Goal: Task Accomplishment & Management: Complete application form

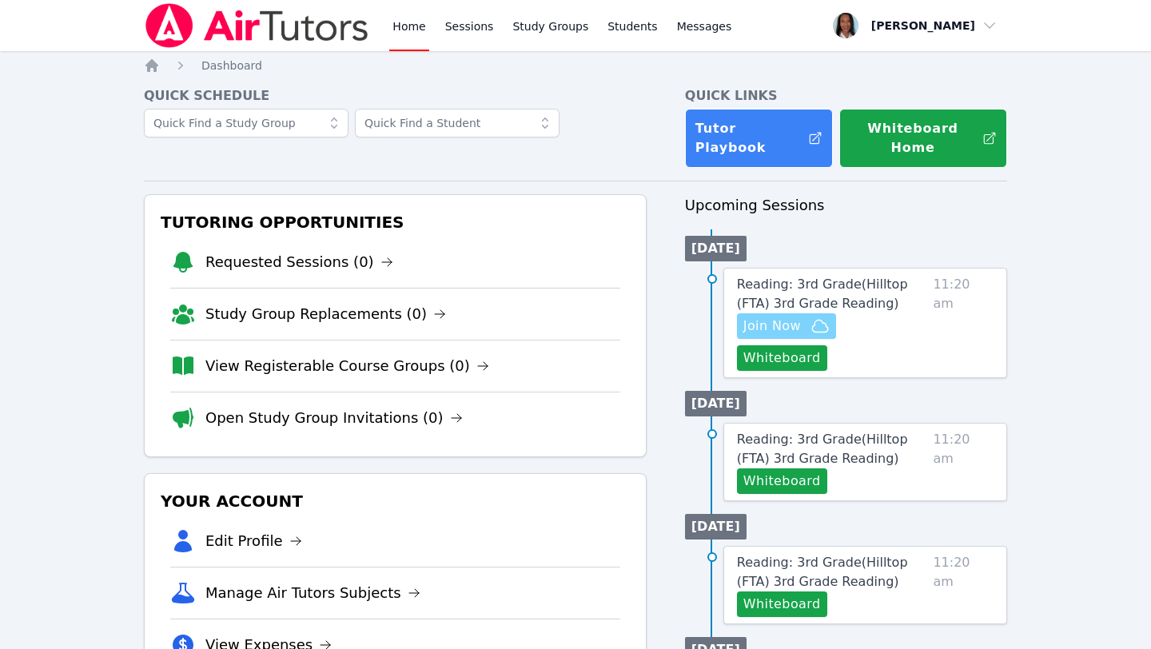
click at [776, 316] on span "Join Now" at bounding box center [772, 325] width 58 height 19
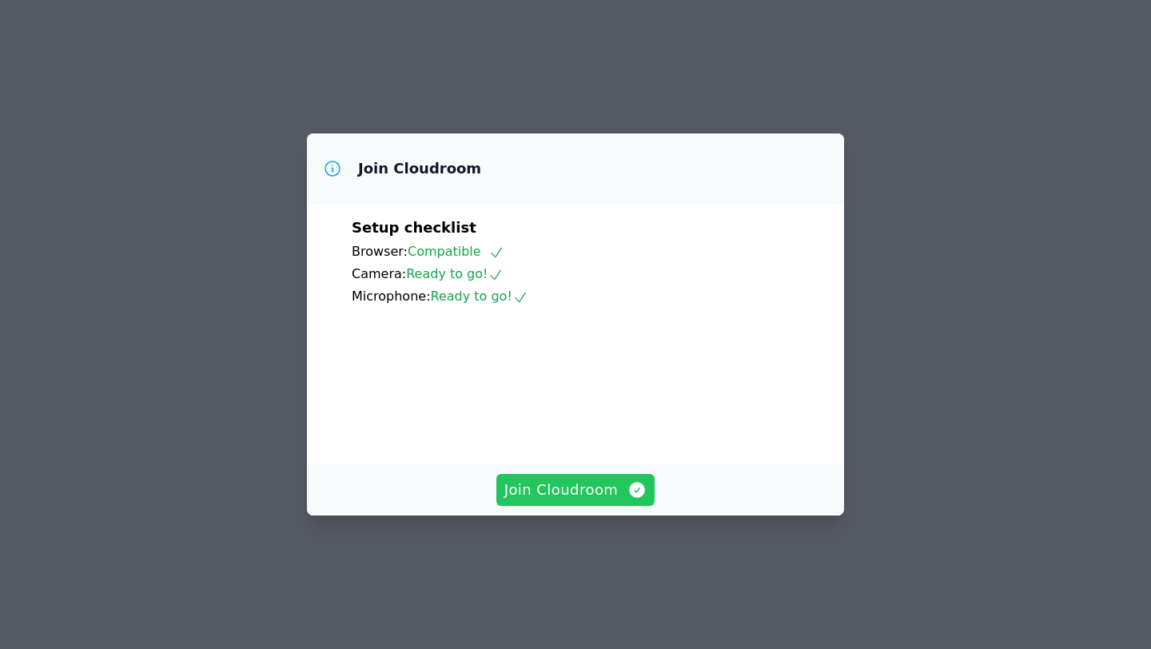
click at [586, 501] on span "Join Cloudroom" at bounding box center [575, 490] width 143 height 22
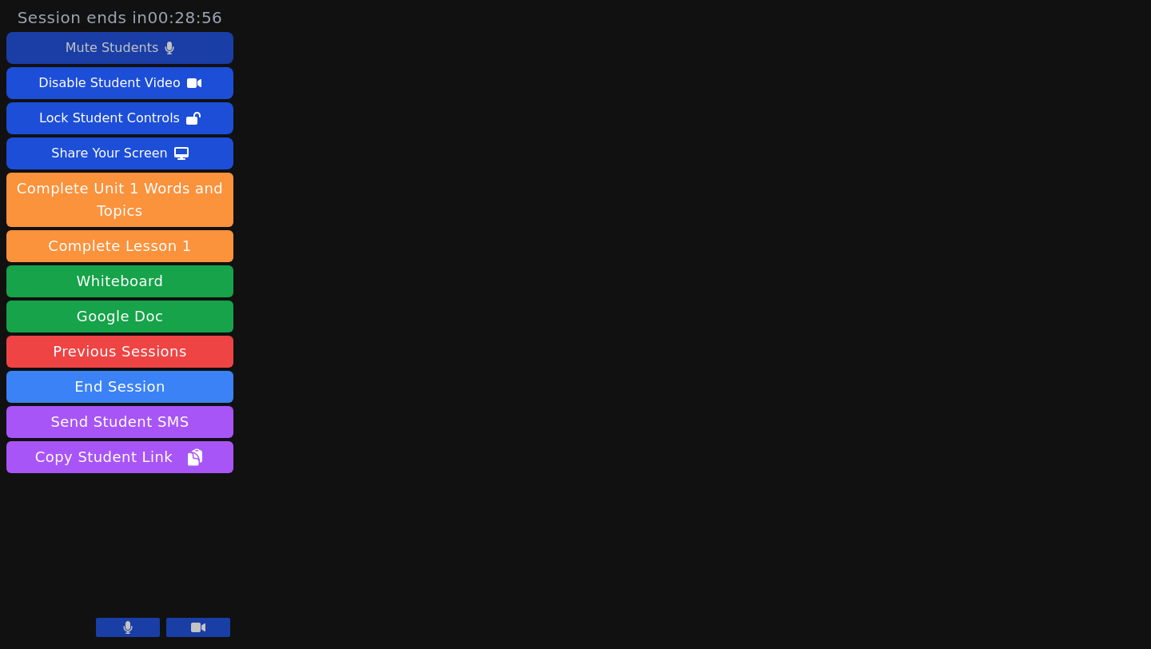
click at [137, 51] on div "Mute Students" at bounding box center [112, 48] width 93 height 26
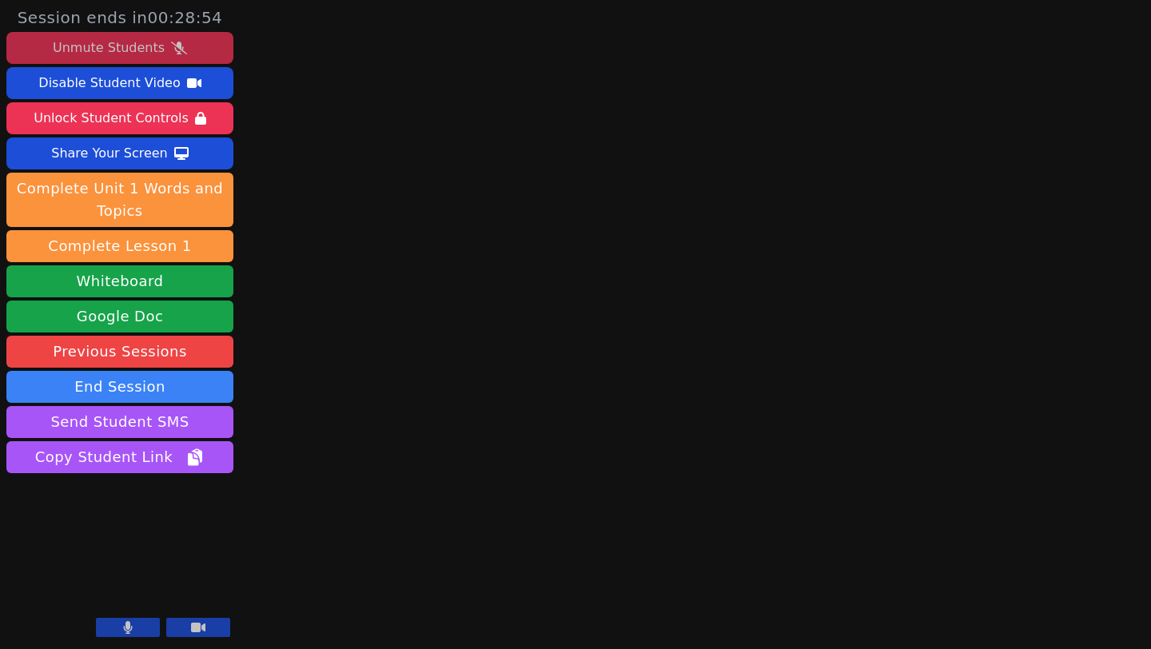
click at [141, 49] on div "Unmute Students" at bounding box center [109, 48] width 112 height 26
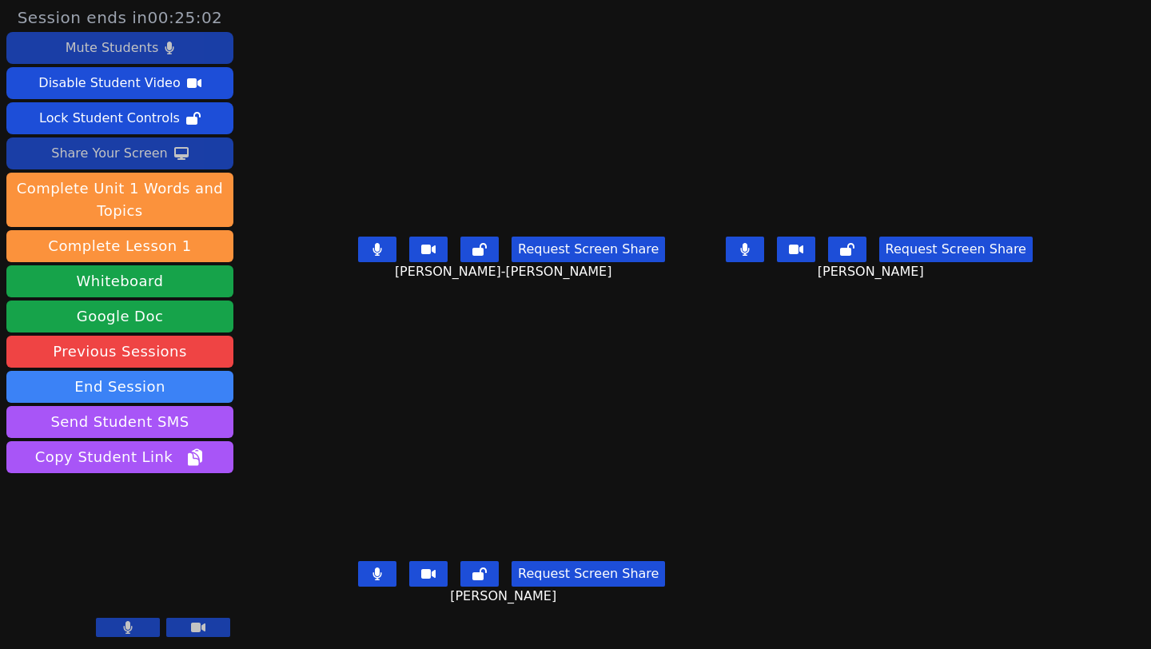
click at [117, 151] on div "Share Your Screen" at bounding box center [109, 154] width 117 height 26
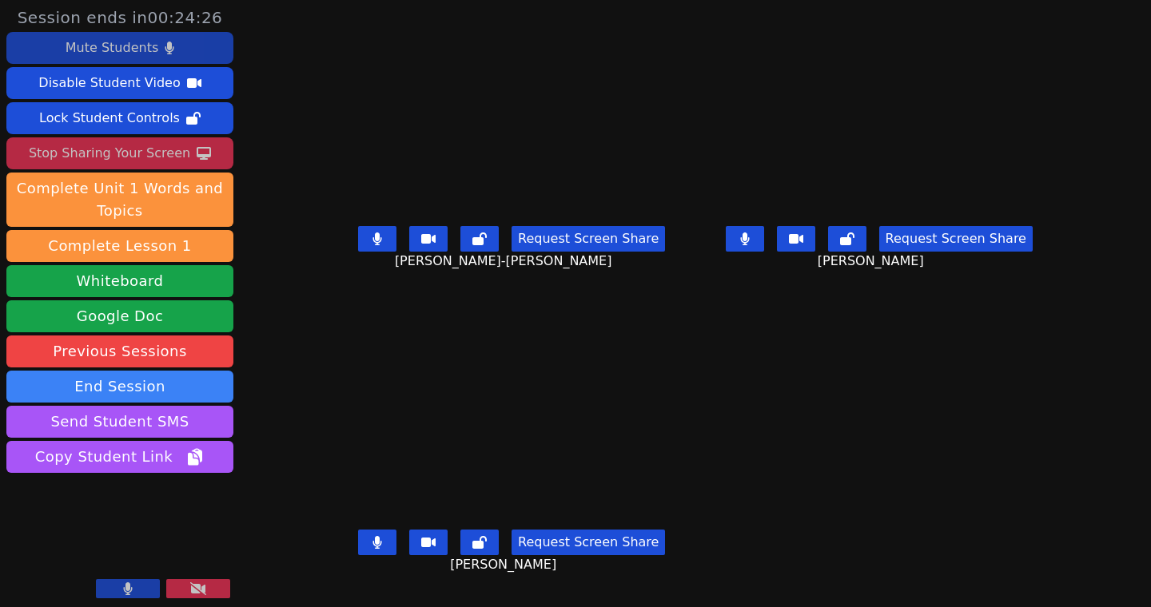
click at [58, 46] on button "Mute Students" at bounding box center [119, 48] width 227 height 32
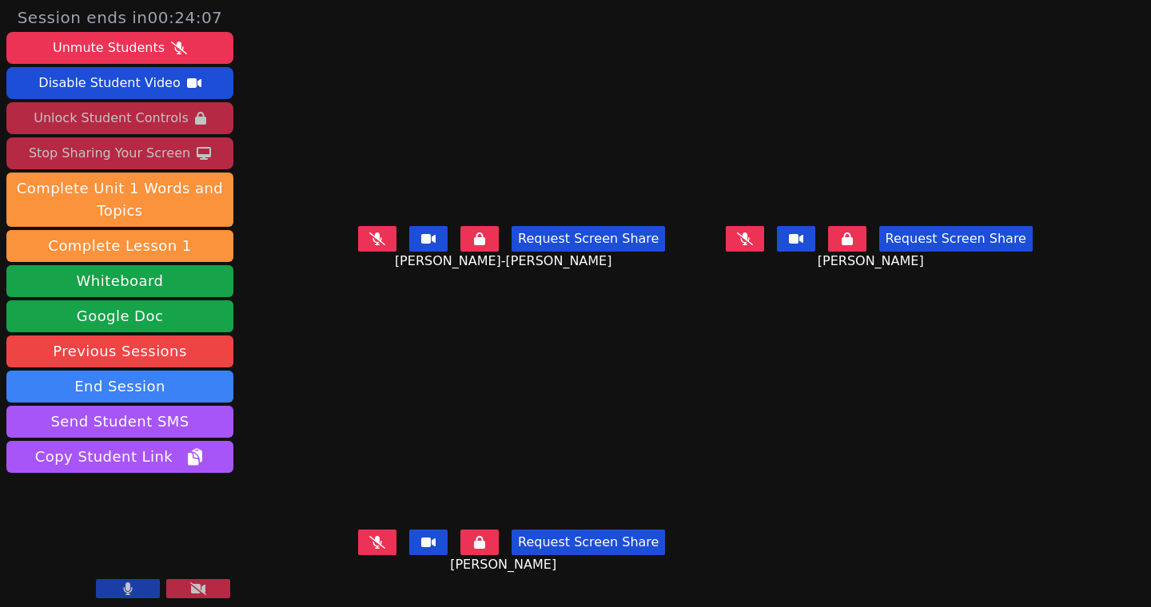
click at [114, 113] on div "Unlock Student Controls" at bounding box center [111, 118] width 154 height 26
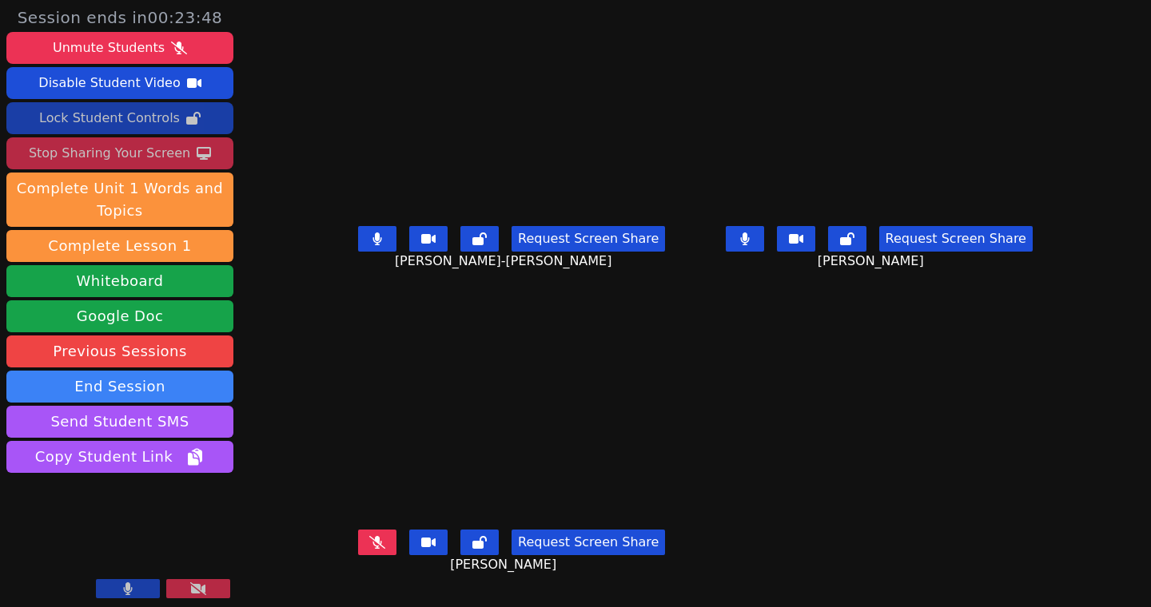
click at [749, 245] on icon at bounding box center [744, 239] width 9 height 13
click at [358, 545] on button at bounding box center [377, 543] width 38 height 26
click at [764, 252] on button at bounding box center [745, 239] width 38 height 26
click at [364, 555] on button at bounding box center [377, 543] width 38 height 26
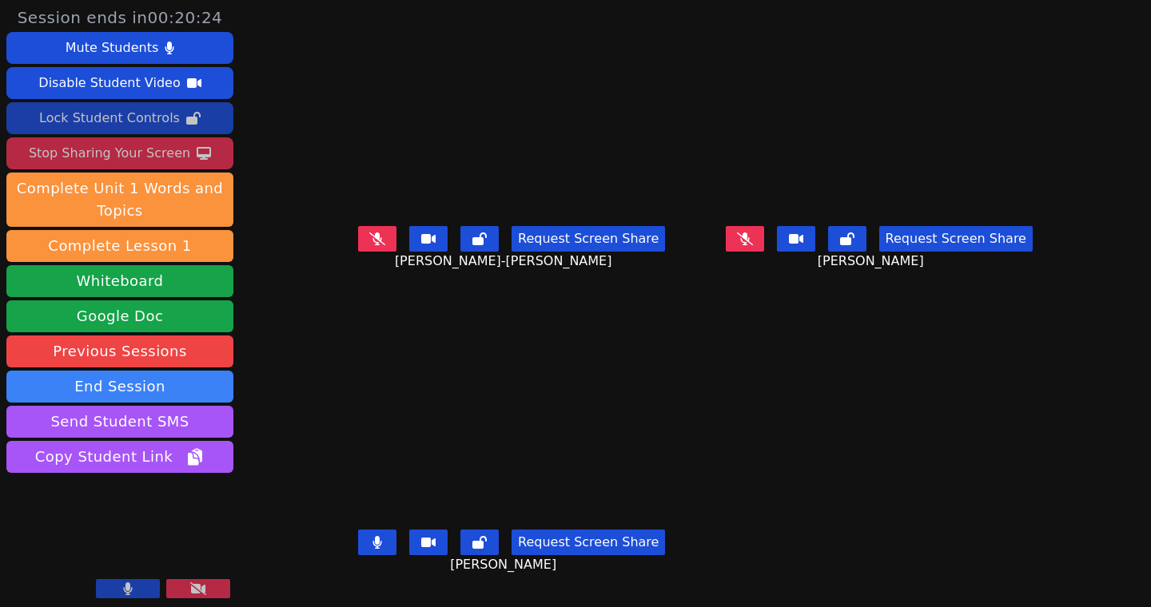
click at [360, 552] on button at bounding box center [377, 543] width 38 height 26
click at [369, 245] on icon at bounding box center [377, 239] width 16 height 13
click at [749, 245] on icon at bounding box center [745, 239] width 10 height 13
click at [373, 245] on icon at bounding box center [377, 239] width 9 height 13
click at [753, 245] on icon at bounding box center [745, 239] width 16 height 13
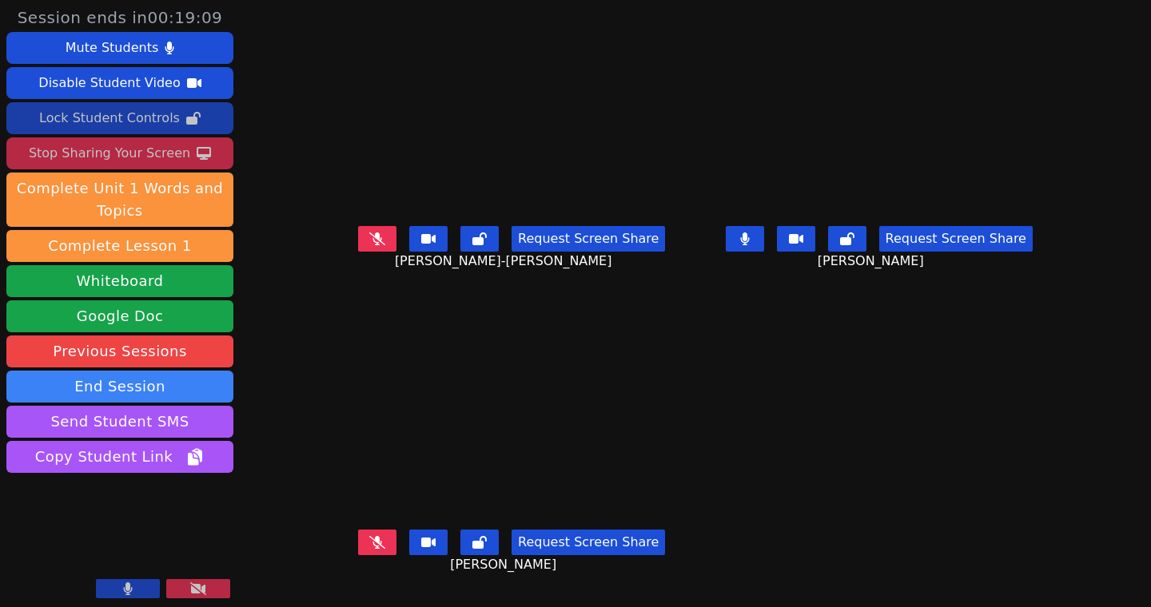
click at [764, 252] on button at bounding box center [745, 239] width 38 height 26
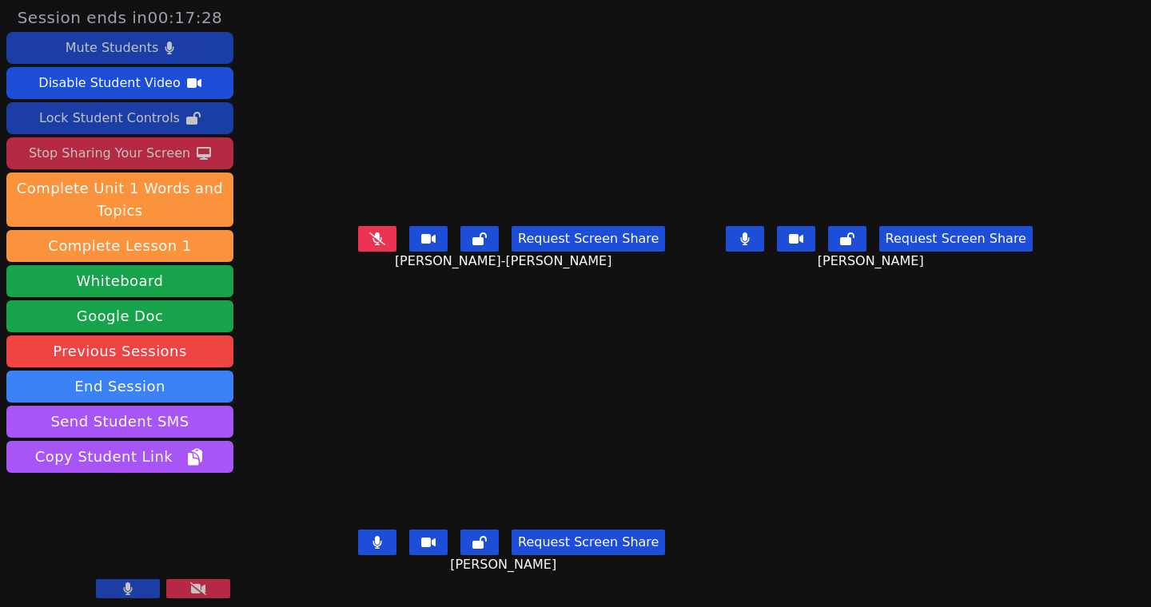
click at [112, 38] on div "Mute Students" at bounding box center [112, 48] width 93 height 26
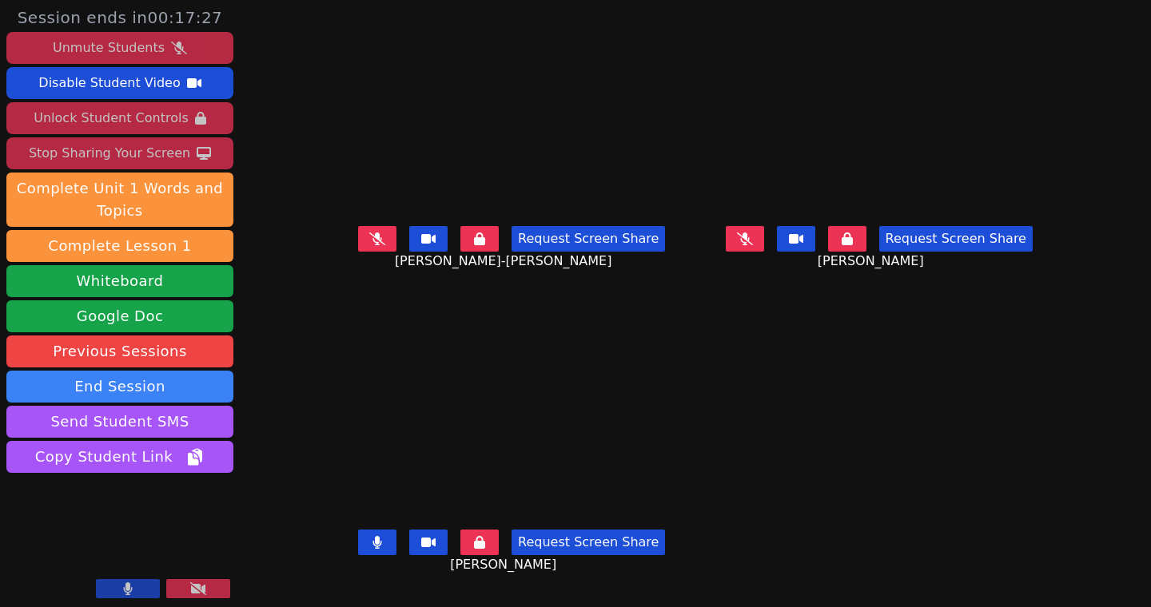
click at [109, 121] on div "Unlock Student Controls" at bounding box center [111, 118] width 154 height 26
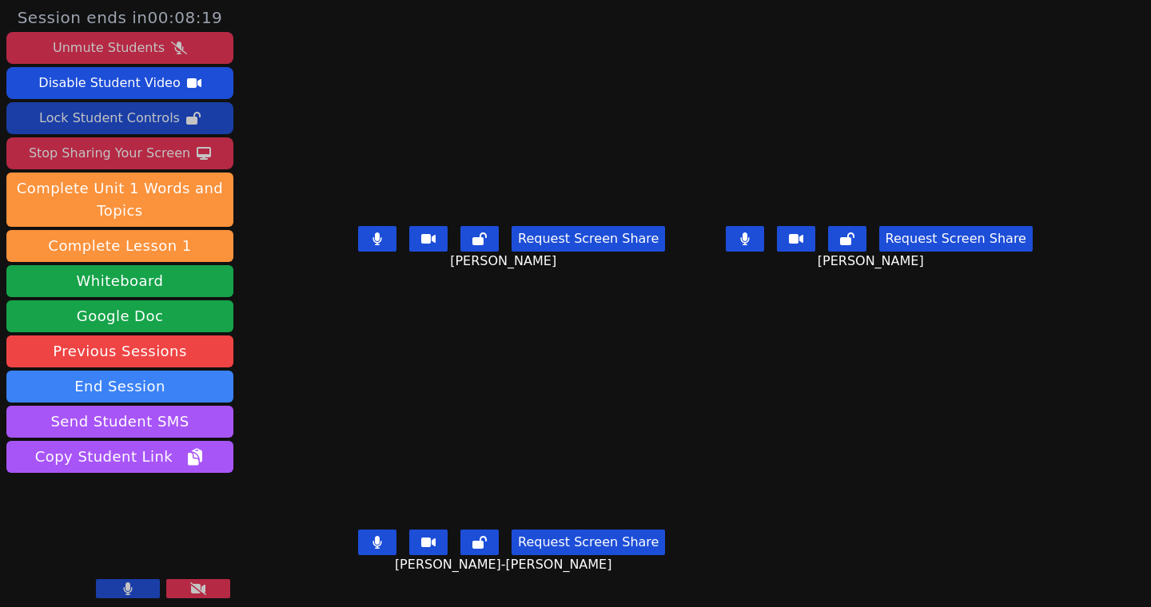
click at [105, 52] on div "Unmute Students" at bounding box center [109, 48] width 112 height 26
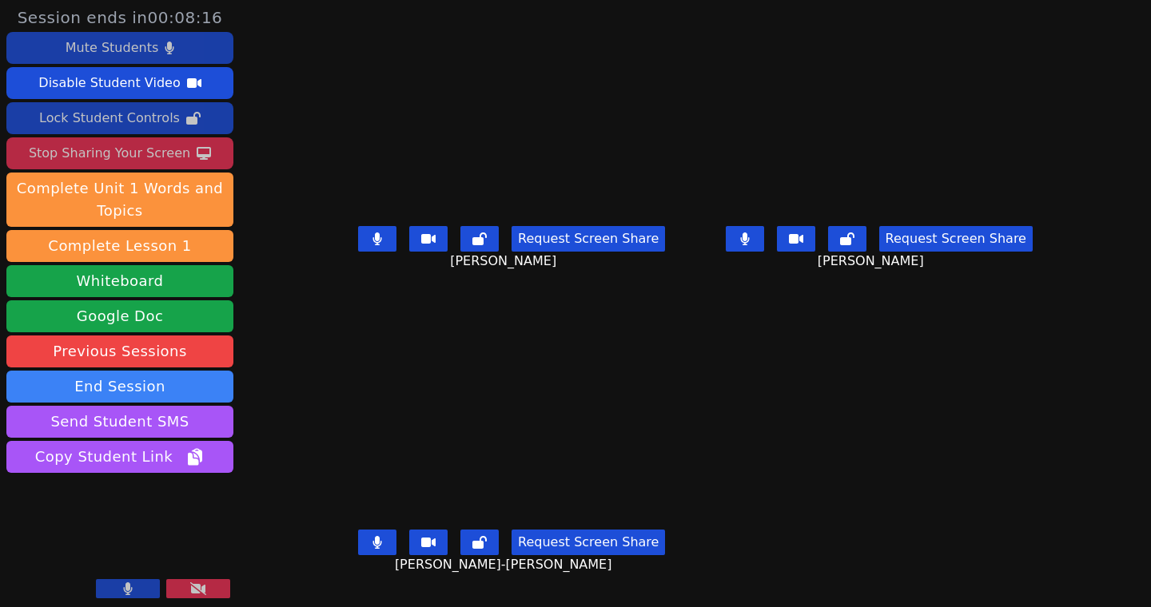
click at [109, 50] on div "Mute Students" at bounding box center [112, 48] width 93 height 26
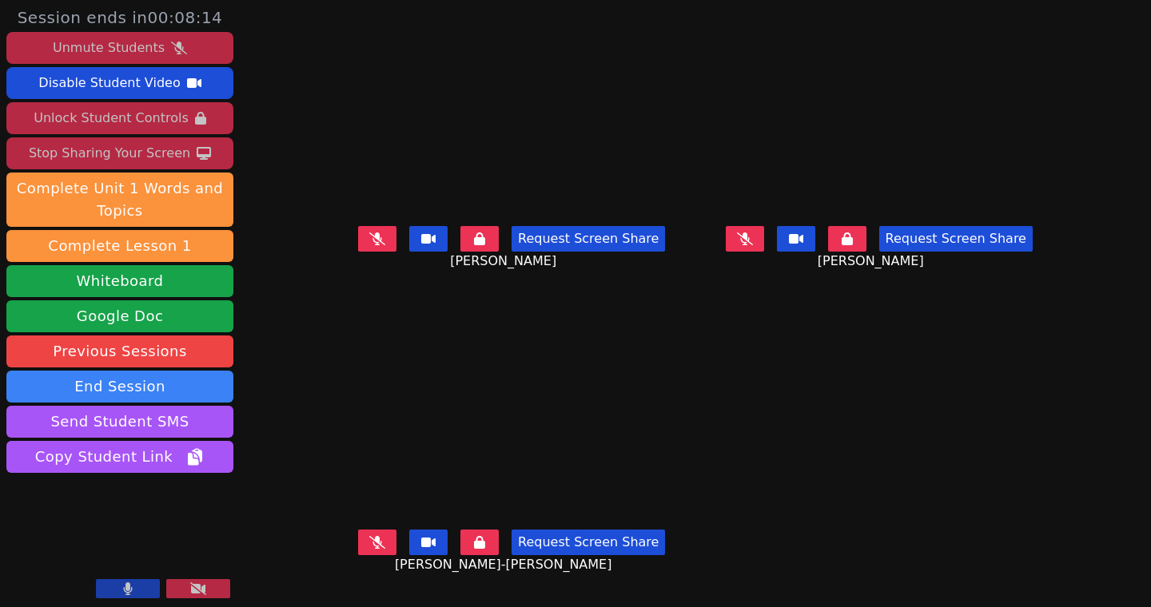
click at [115, 52] on div "Unmute Students" at bounding box center [109, 48] width 112 height 26
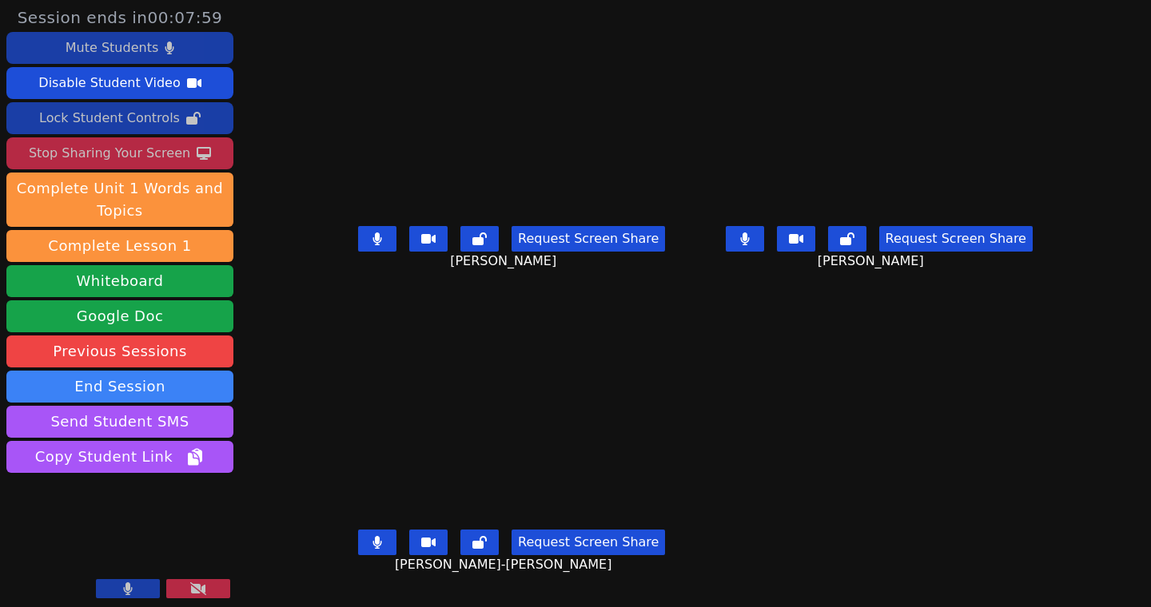
click at [121, 43] on div "Mute Students" at bounding box center [112, 48] width 93 height 26
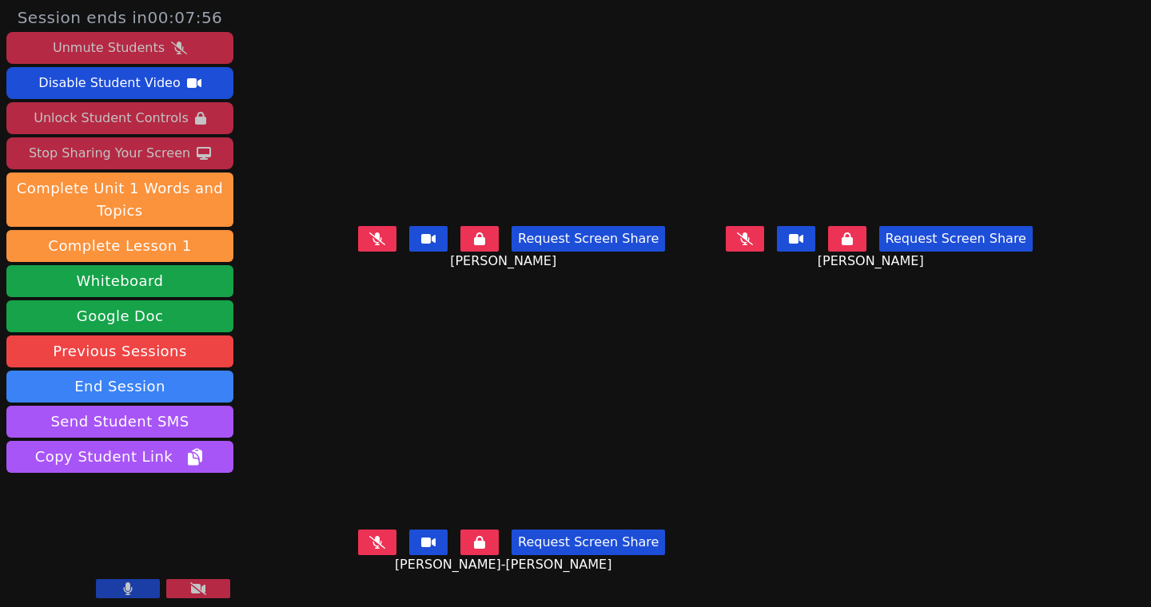
click at [156, 112] on div "Unlock Student Controls" at bounding box center [111, 118] width 154 height 26
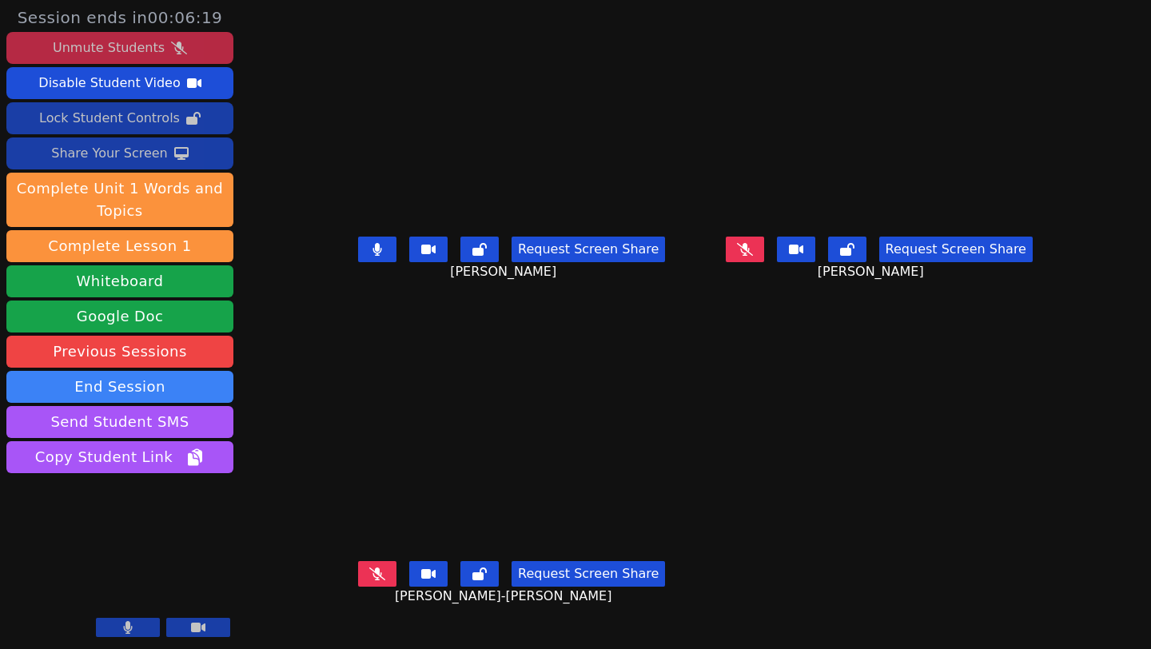
click at [753, 256] on icon at bounding box center [745, 249] width 16 height 13
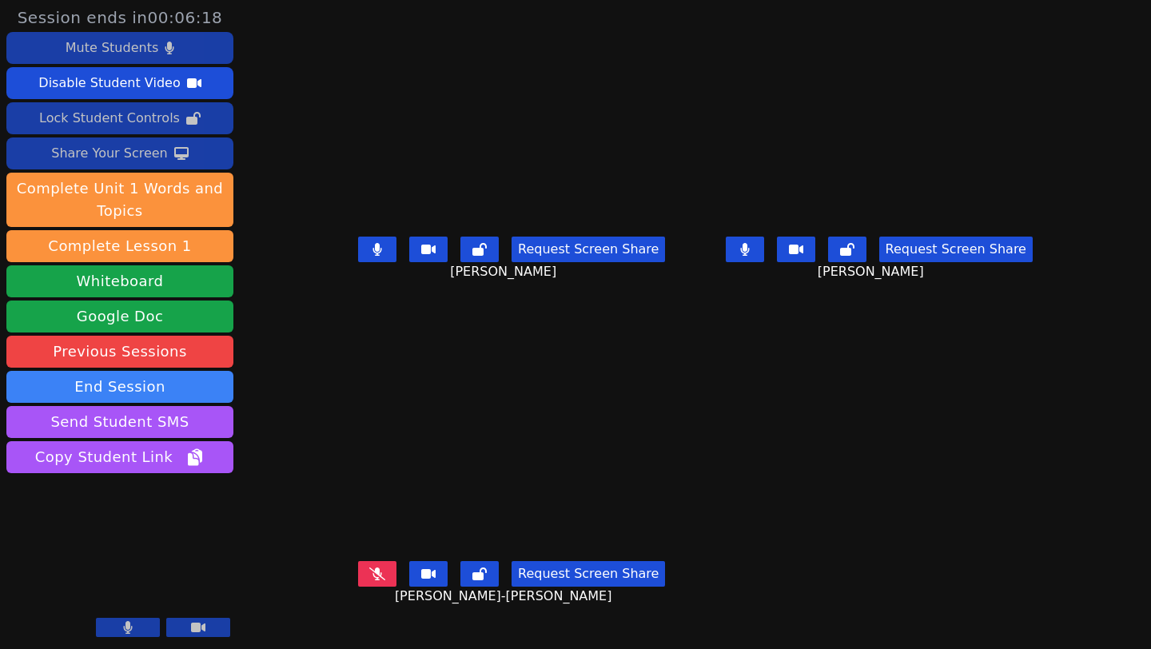
click at [358, 586] on button at bounding box center [377, 574] width 38 height 26
drag, startPoint x: 105, startPoint y: 51, endPoint x: 117, endPoint y: 52, distance: 11.2
click at [105, 51] on div "Mute Students" at bounding box center [112, 48] width 93 height 26
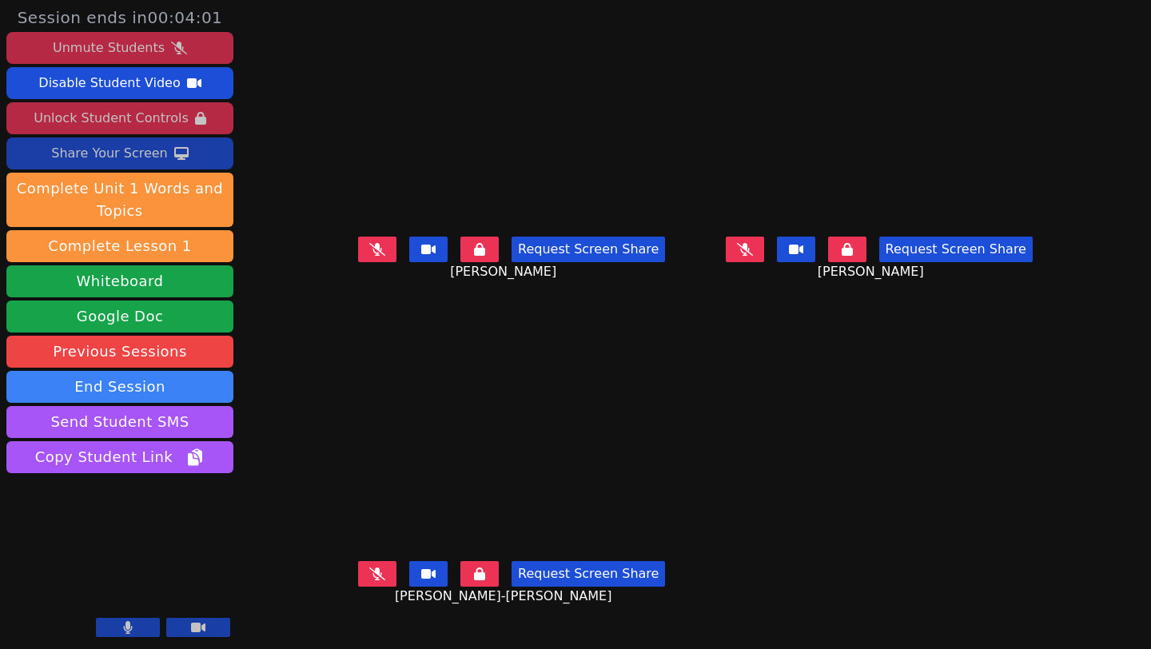
click at [121, 121] on div "Unlock Student Controls" at bounding box center [111, 118] width 154 height 26
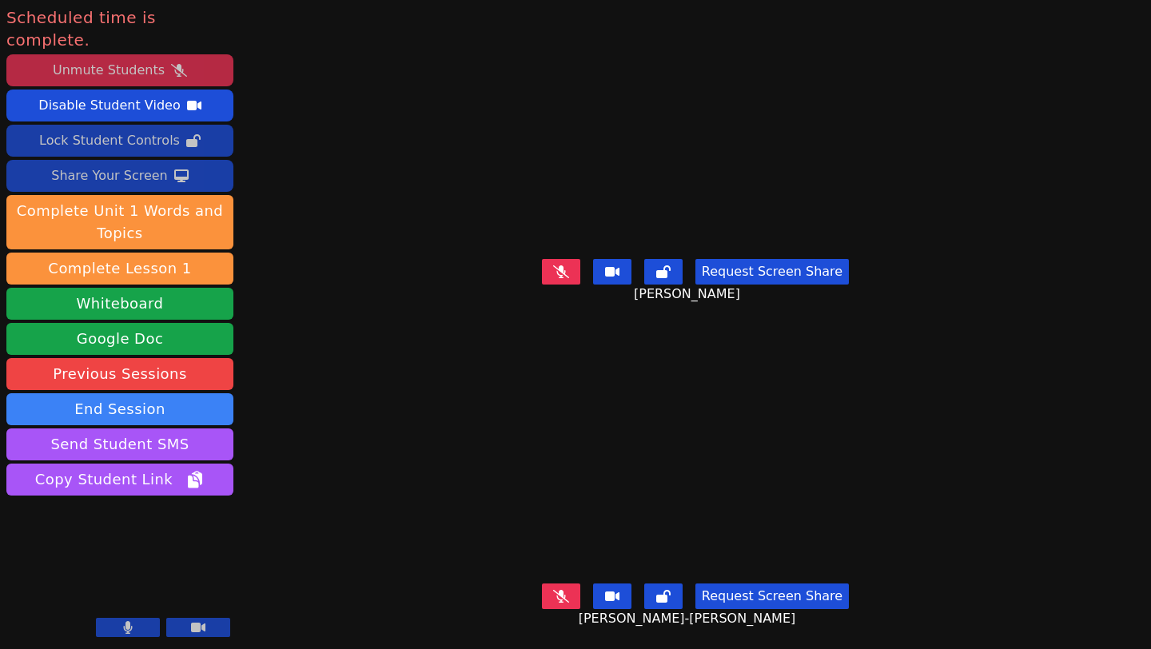
click at [99, 58] on div "Unmute Students" at bounding box center [109, 71] width 112 height 26
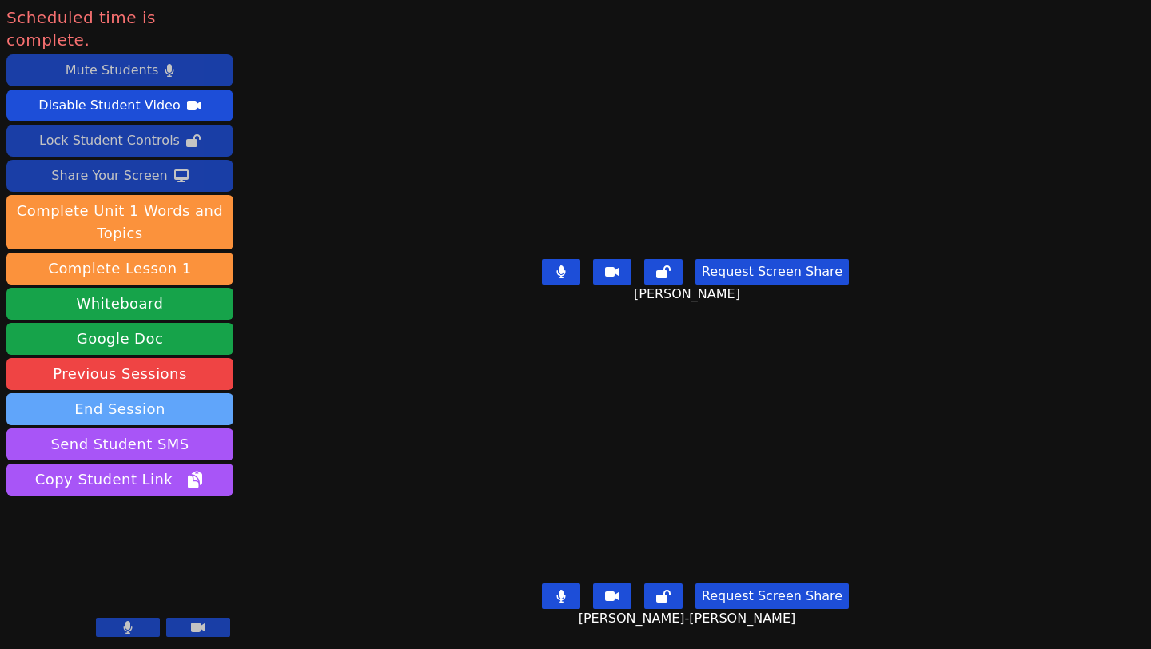
click at [139, 393] on button "End Session" at bounding box center [119, 409] width 227 height 32
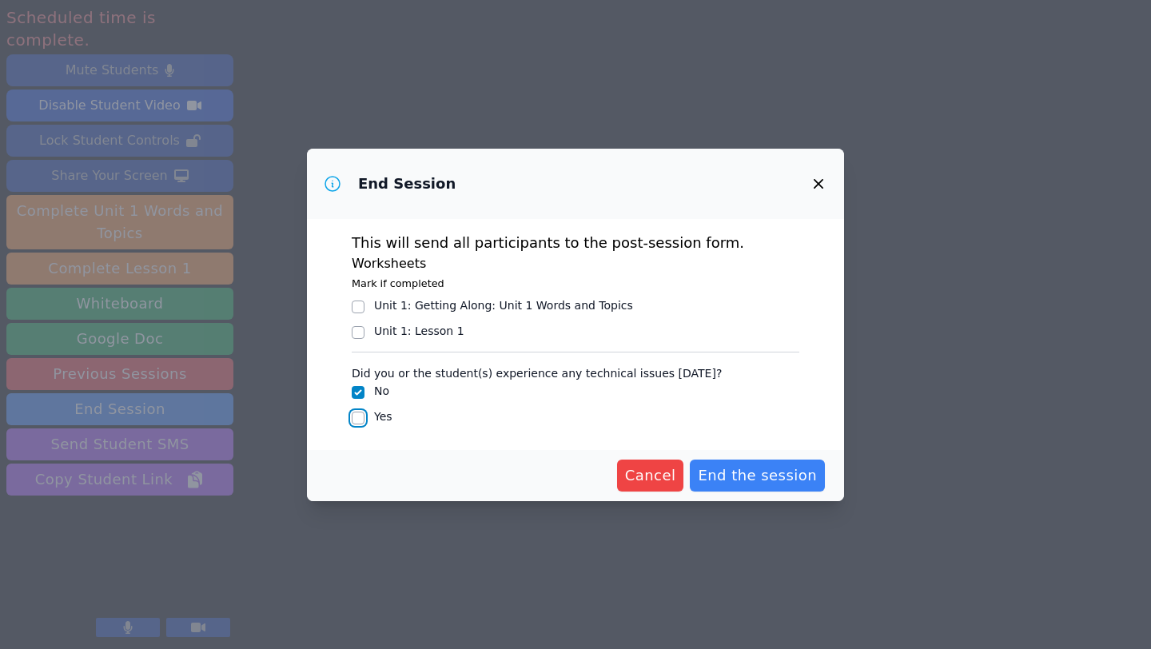
click at [361, 418] on input "Yes" at bounding box center [358, 417] width 13 height 13
checkbox input "true"
checkbox input "false"
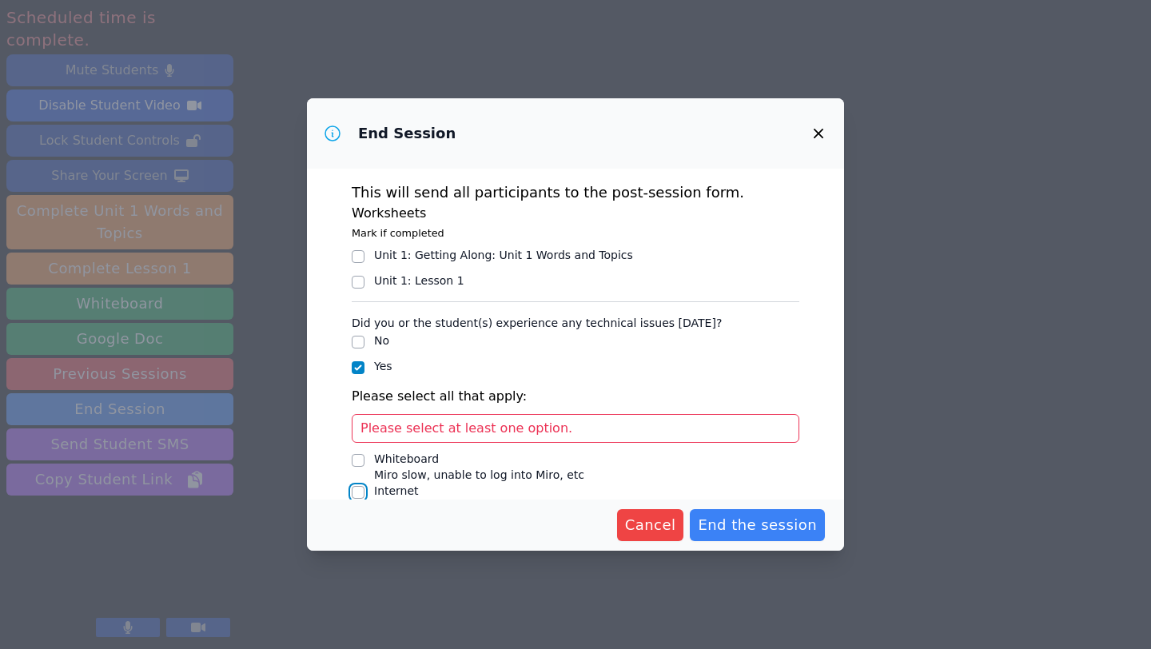
click at [361, 493] on input "Internet Poor video quality, lagging, etc" at bounding box center [358, 492] width 13 height 13
checkbox input "true"
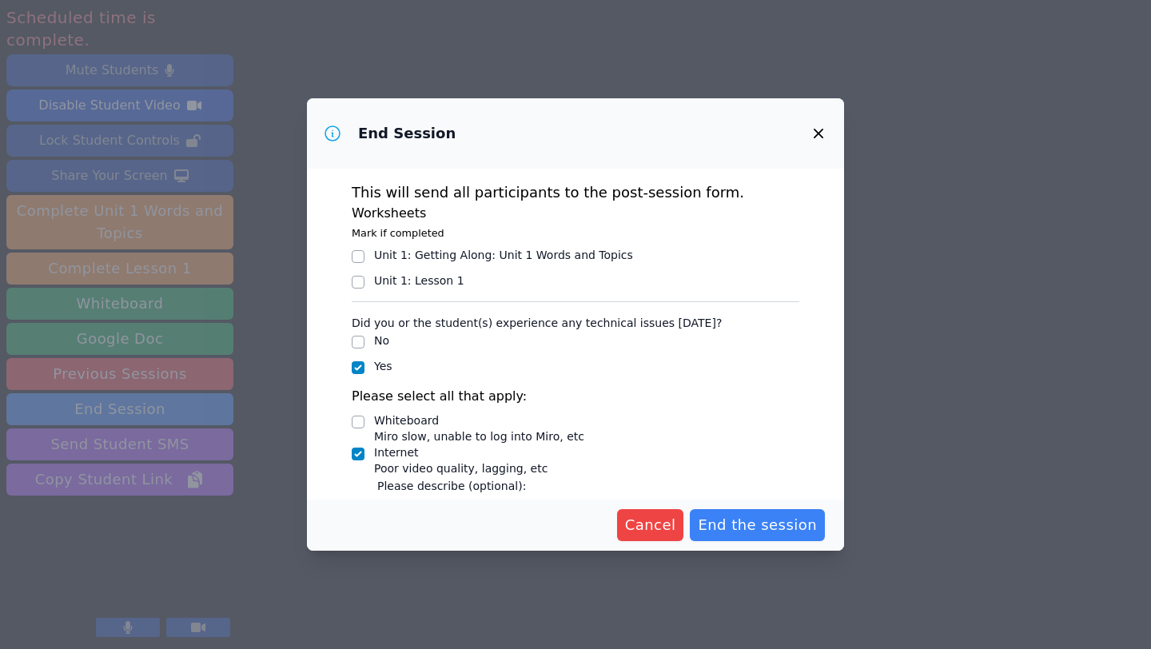
drag, startPoint x: 348, startPoint y: 256, endPoint x: 359, endPoint y: 259, distance: 10.9
click at [348, 256] on div "This will send all participants to the post-session form. Worksheets Mark if co…" at bounding box center [575, 334] width 537 height 331
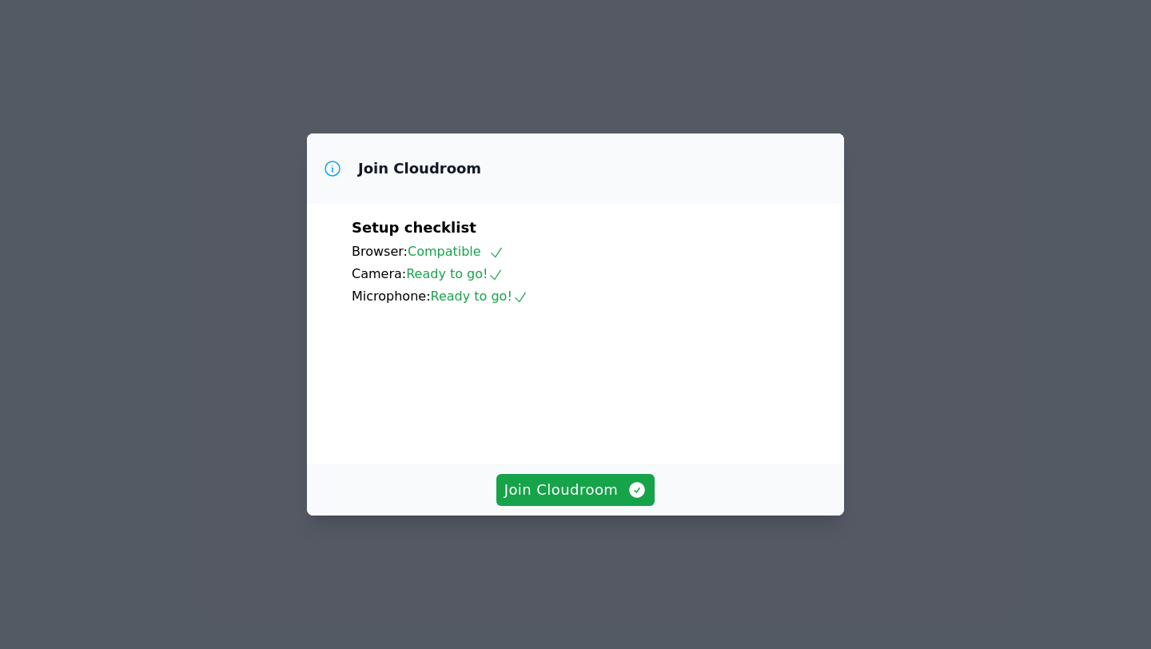
click at [900, 195] on div "Join Cloudroom Setup checklist Browser: Compatible Camera: Ready to go! Microph…" at bounding box center [575, 324] width 1151 height 649
click at [589, 501] on span "Join Cloudroom" at bounding box center [575, 490] width 143 height 22
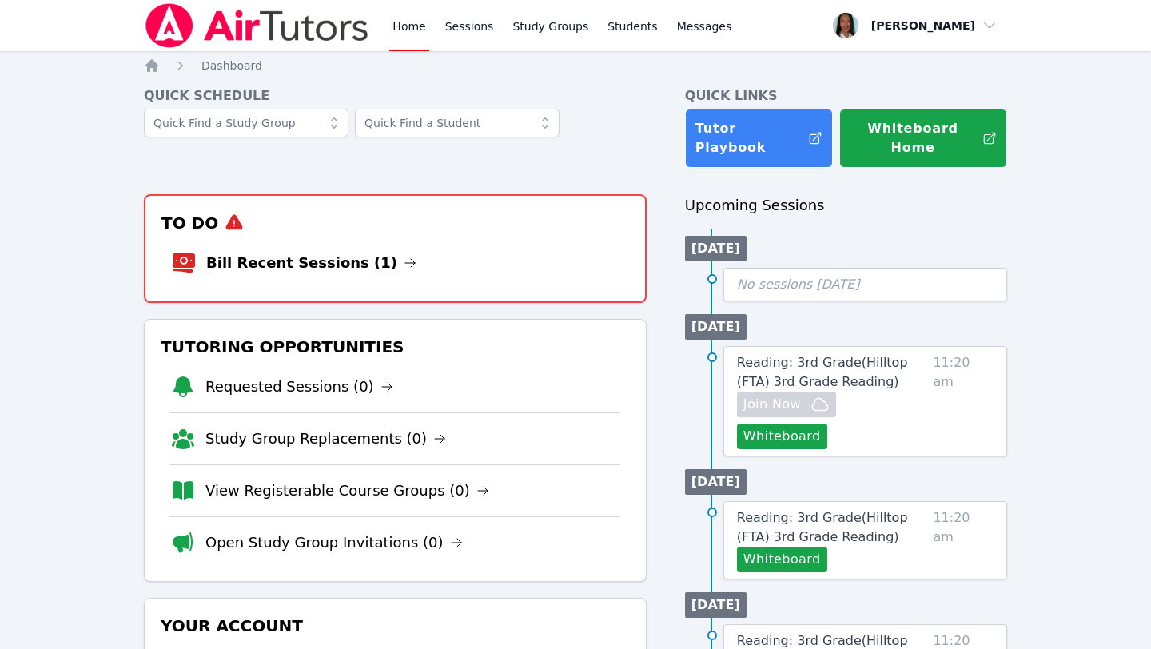
click at [300, 252] on link "Bill Recent Sessions (1)" at bounding box center [311, 263] width 210 height 22
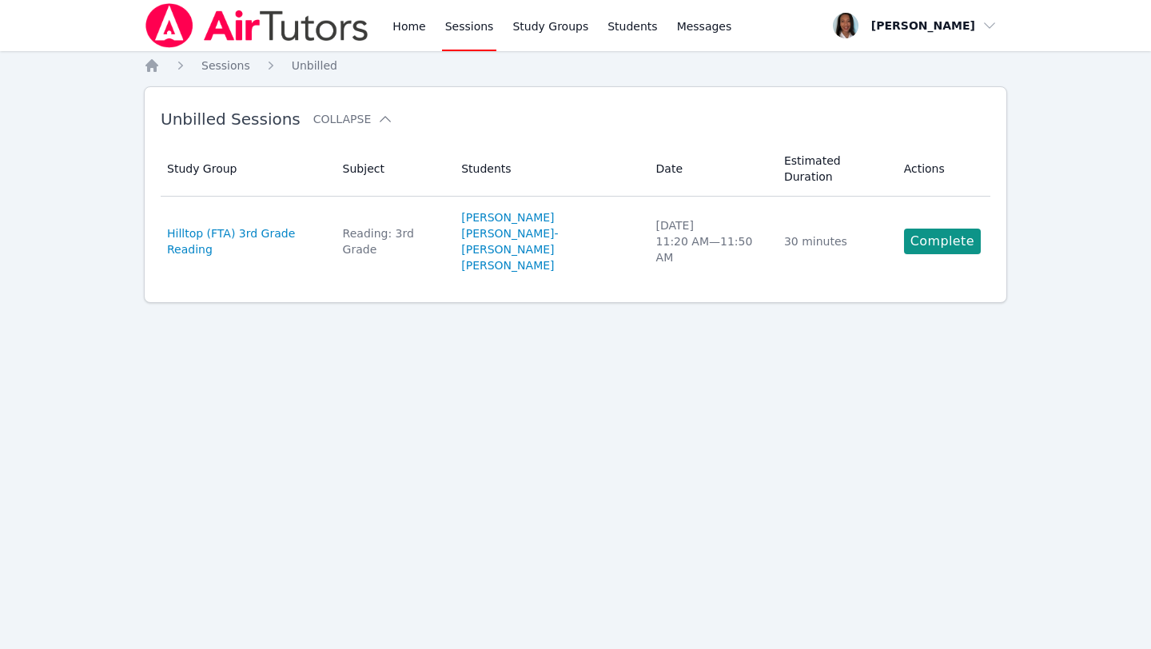
click at [928, 229] on link "Complete" at bounding box center [942, 242] width 77 height 26
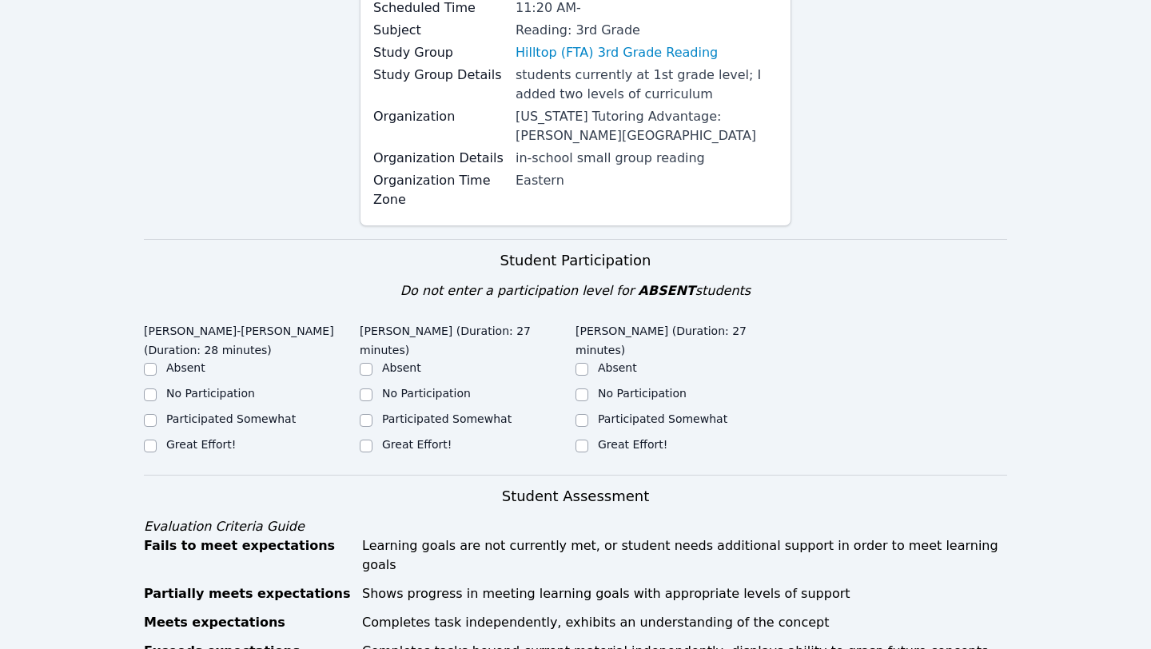
scroll to position [205, 0]
click at [148, 439] on input "Great Effort!" at bounding box center [150, 445] width 13 height 13
checkbox input "true"
click at [364, 447] on input "Great Effort!" at bounding box center [366, 445] width 13 height 13
checkbox input "true"
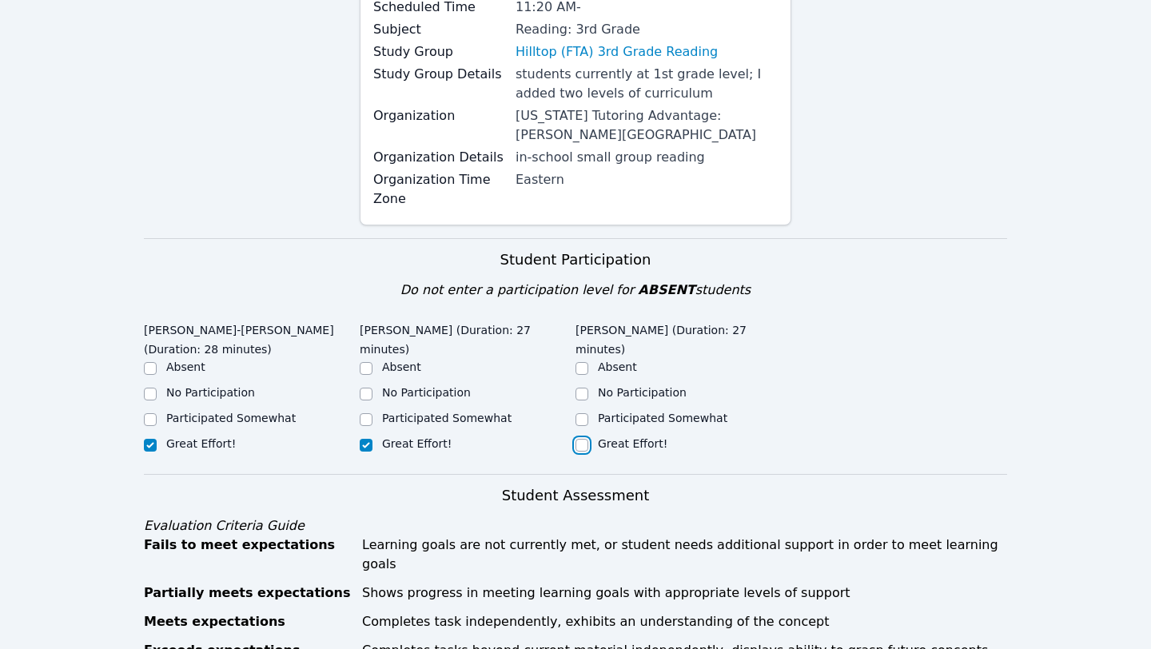
click at [586, 444] on input "Great Effort!" at bounding box center [581, 445] width 13 height 13
checkbox input "true"
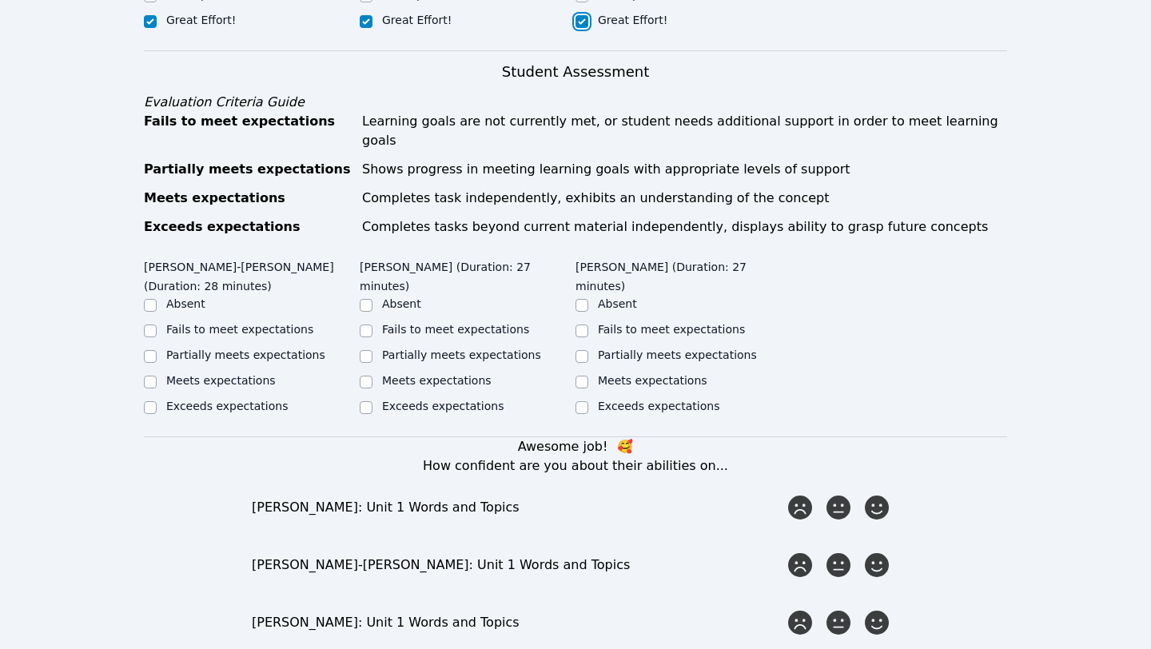
scroll to position [632, 0]
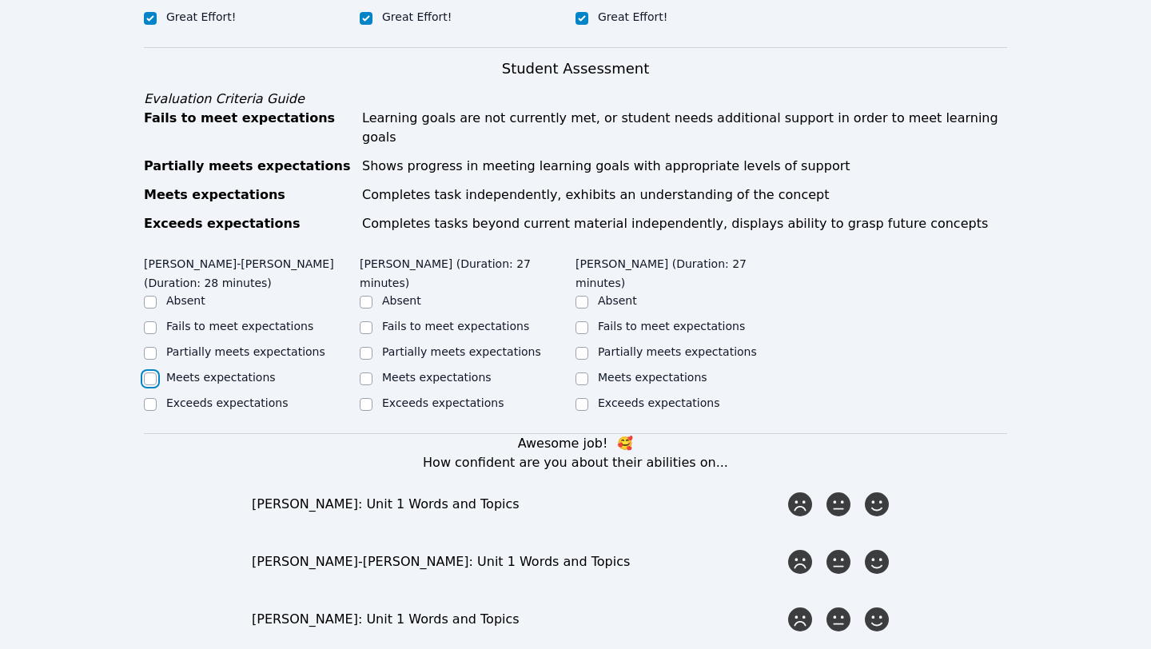
drag, startPoint x: 150, startPoint y: 339, endPoint x: 215, endPoint y: 348, distance: 65.3
click at [150, 372] on input "Meets expectations" at bounding box center [150, 378] width 13 height 13
checkbox input "true"
click at [375, 369] on div "Meets expectations" at bounding box center [468, 378] width 216 height 19
drag, startPoint x: 368, startPoint y: 360, endPoint x: 384, endPoint y: 360, distance: 16.0
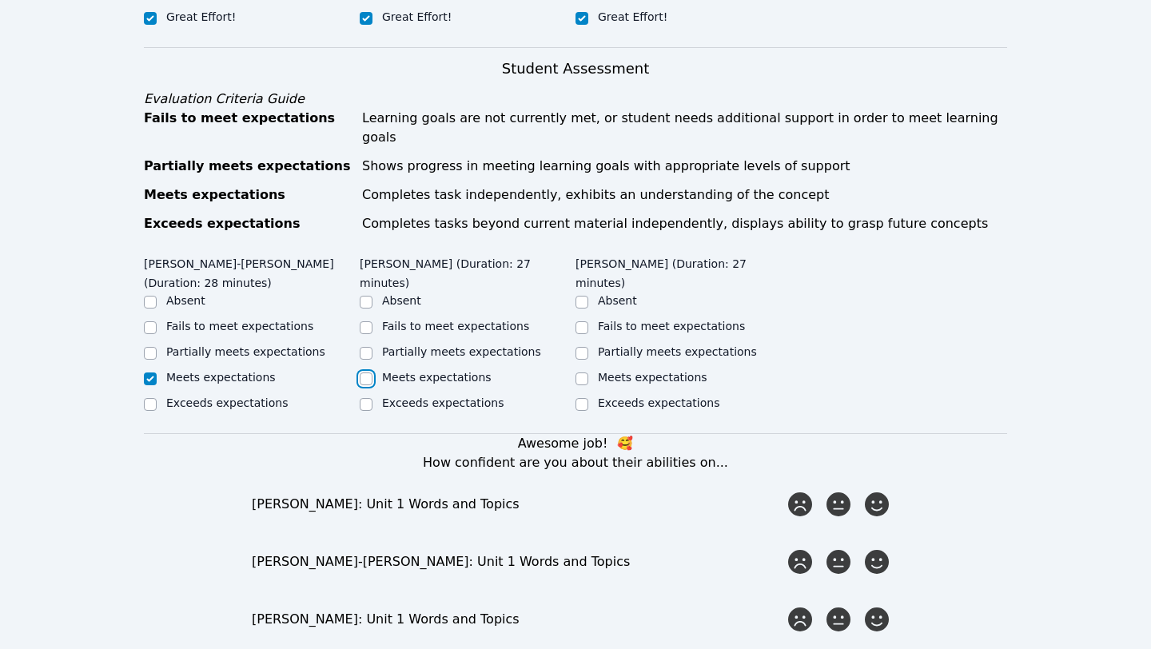
click at [372, 372] on input "Meets expectations" at bounding box center [366, 378] width 13 height 13
checkbox input "true"
click at [590, 369] on div "Meets expectations" at bounding box center [683, 378] width 216 height 19
click at [582, 372] on input "Meets expectations" at bounding box center [581, 378] width 13 height 13
checkbox input "true"
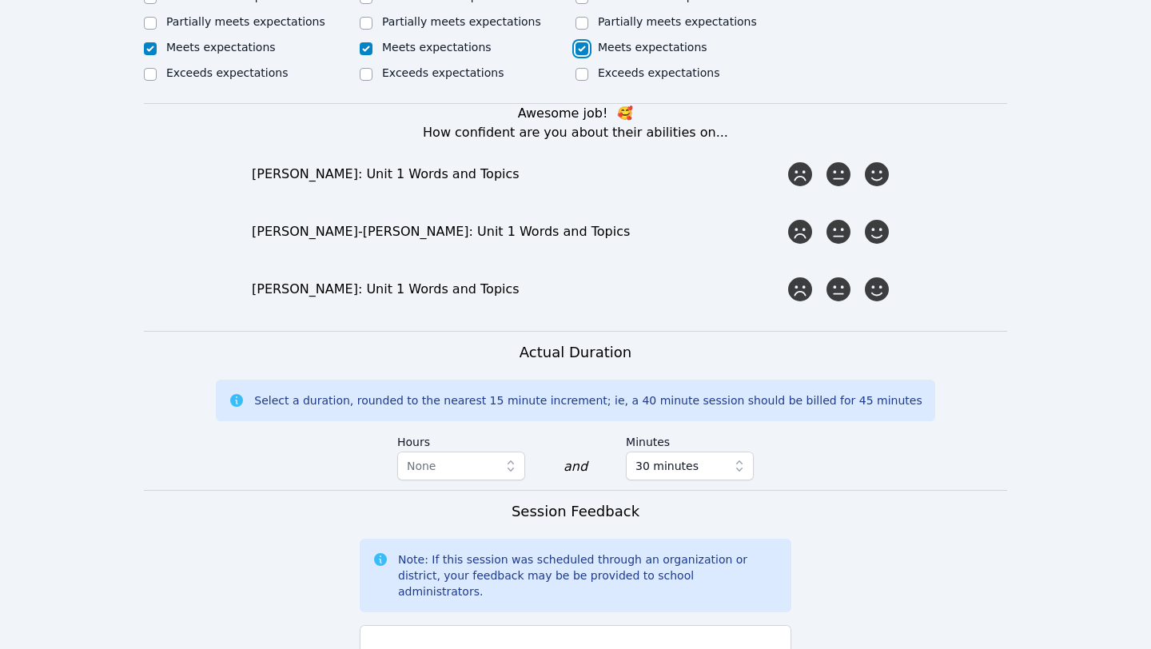
scroll to position [969, 0]
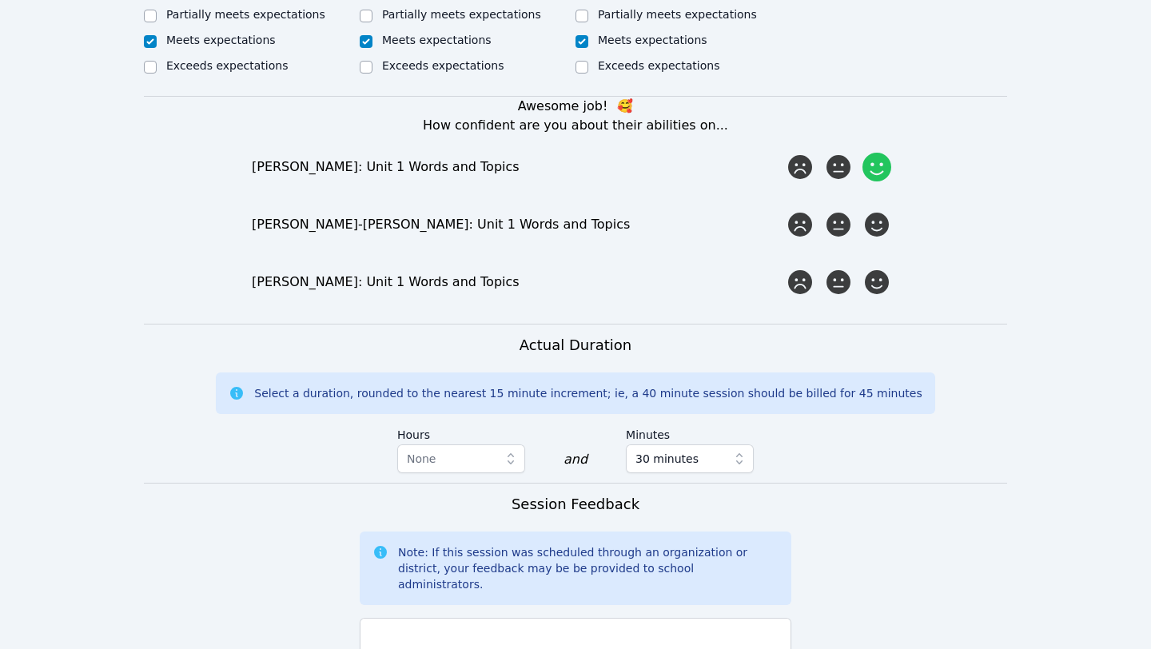
click at [875, 153] on icon at bounding box center [876, 167] width 29 height 29
click at [0, 0] on input "radio" at bounding box center [0, 0] width 0 height 0
click at [877, 210] on icon at bounding box center [876, 224] width 29 height 29
click at [0, 0] on input "radio" at bounding box center [0, 0] width 0 height 0
drag, startPoint x: 879, startPoint y: 255, endPoint x: 885, endPoint y: 263, distance: 10.2
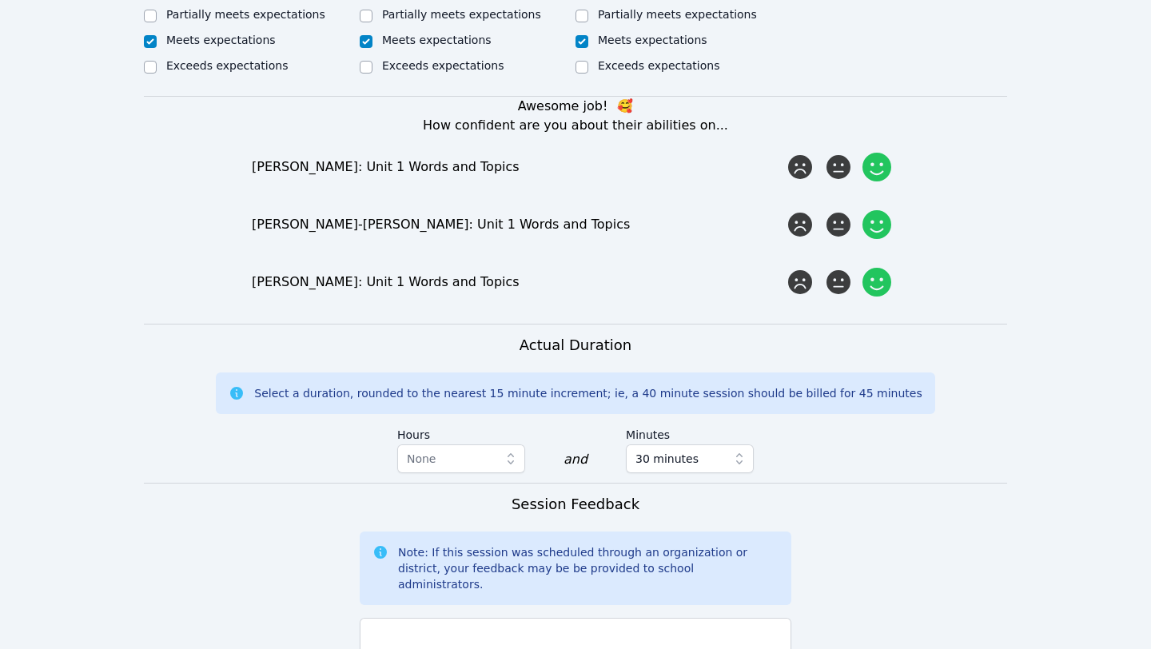
click at [879, 268] on icon at bounding box center [876, 282] width 29 height 29
click at [0, 0] on input "radio" at bounding box center [0, 0] width 0 height 0
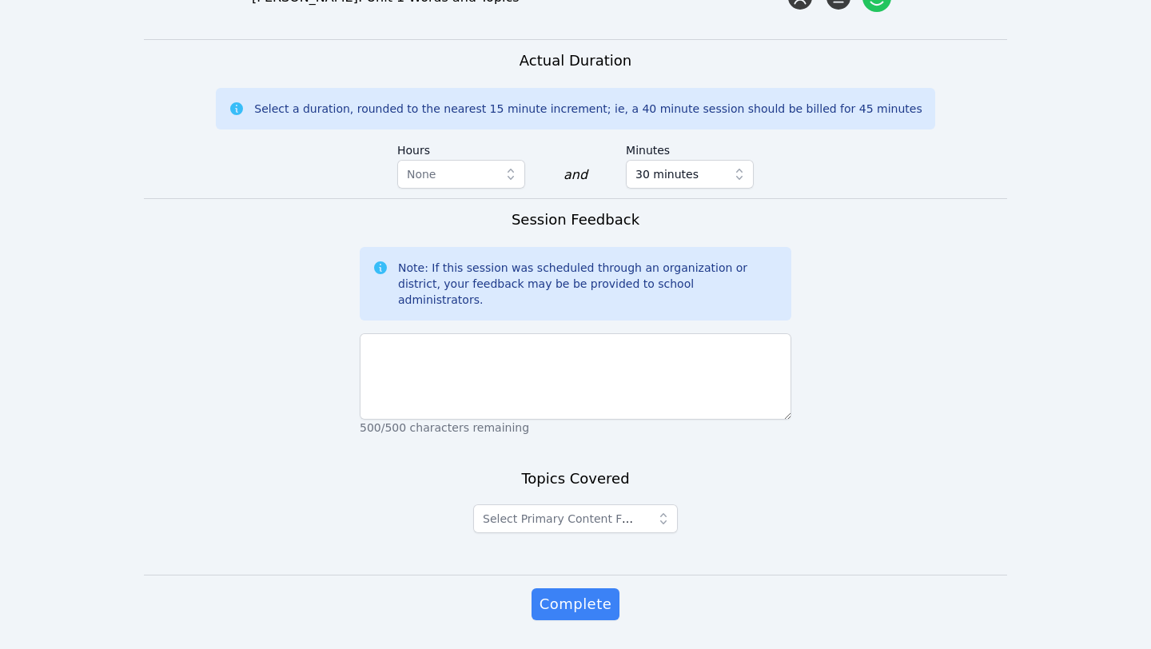
scroll to position [1254, 0]
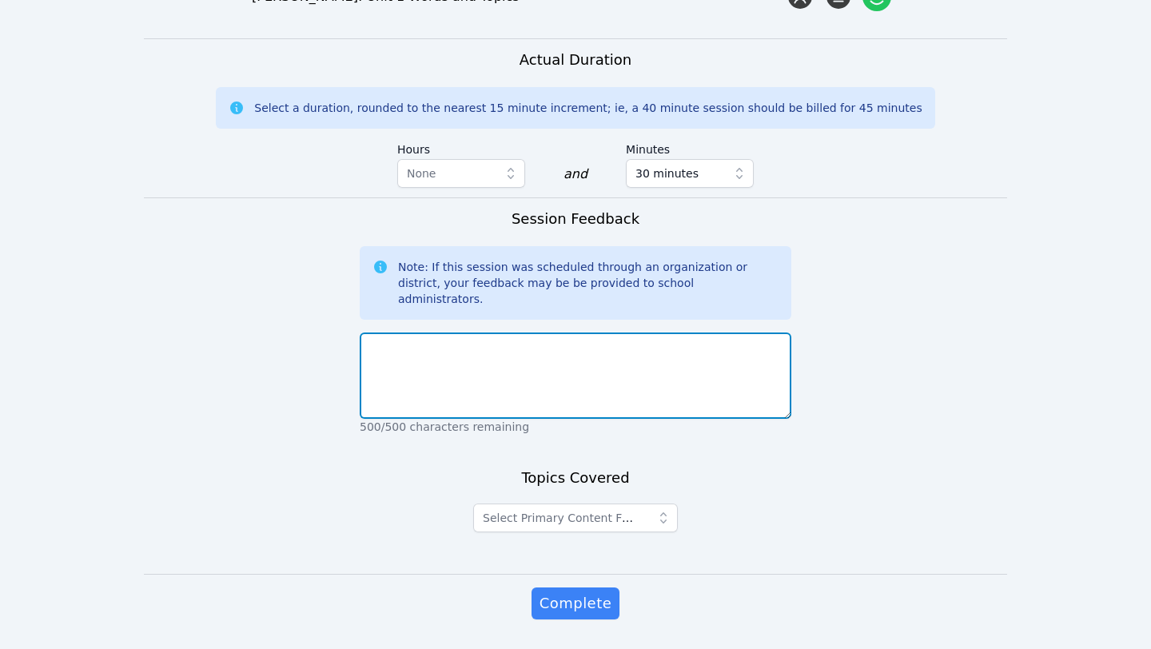
click at [557, 332] on textarea at bounding box center [575, 375] width 431 height 86
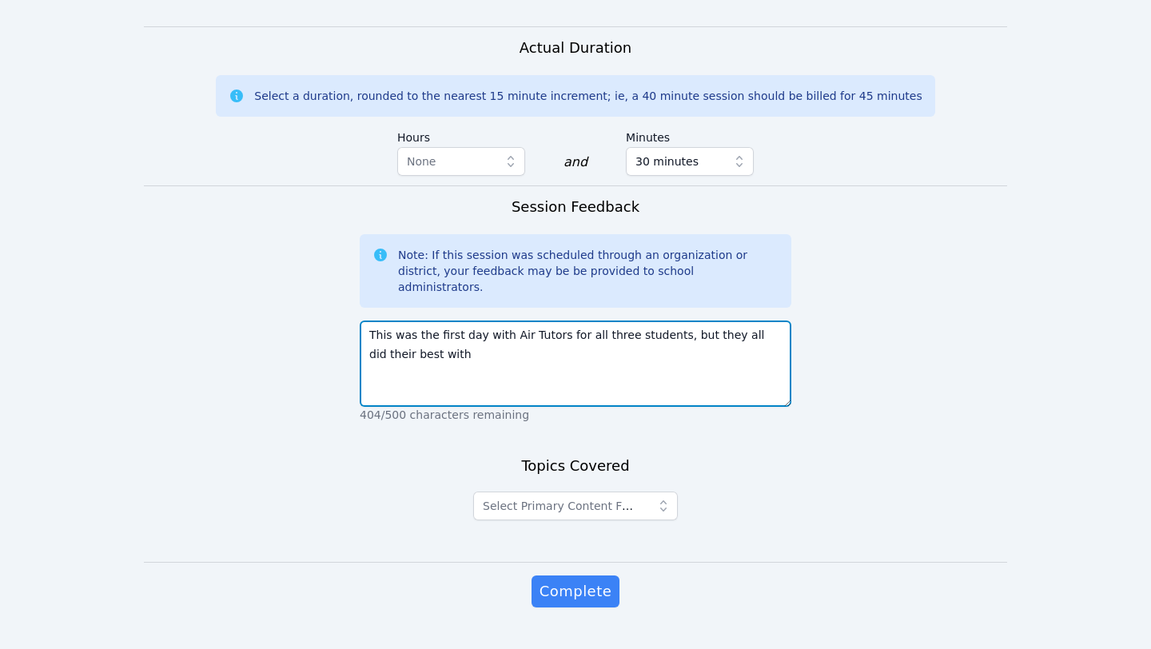
drag, startPoint x: 508, startPoint y: 299, endPoint x: 579, endPoint y: 296, distance: 71.2
click at [579, 320] on textarea "This was the first day with Air Tutors for all three students, but they all did…" at bounding box center [575, 363] width 431 height 86
click at [760, 320] on textarea "This was the first day for all three students, but they all did their best with" at bounding box center [575, 363] width 431 height 86
click at [765, 320] on textarea "This was the first day for all three students, but they all did their best with…" at bounding box center [575, 363] width 431 height 86
click at [749, 320] on textarea "This was the first day for all three students, but they all did their best with…" at bounding box center [575, 363] width 431 height 86
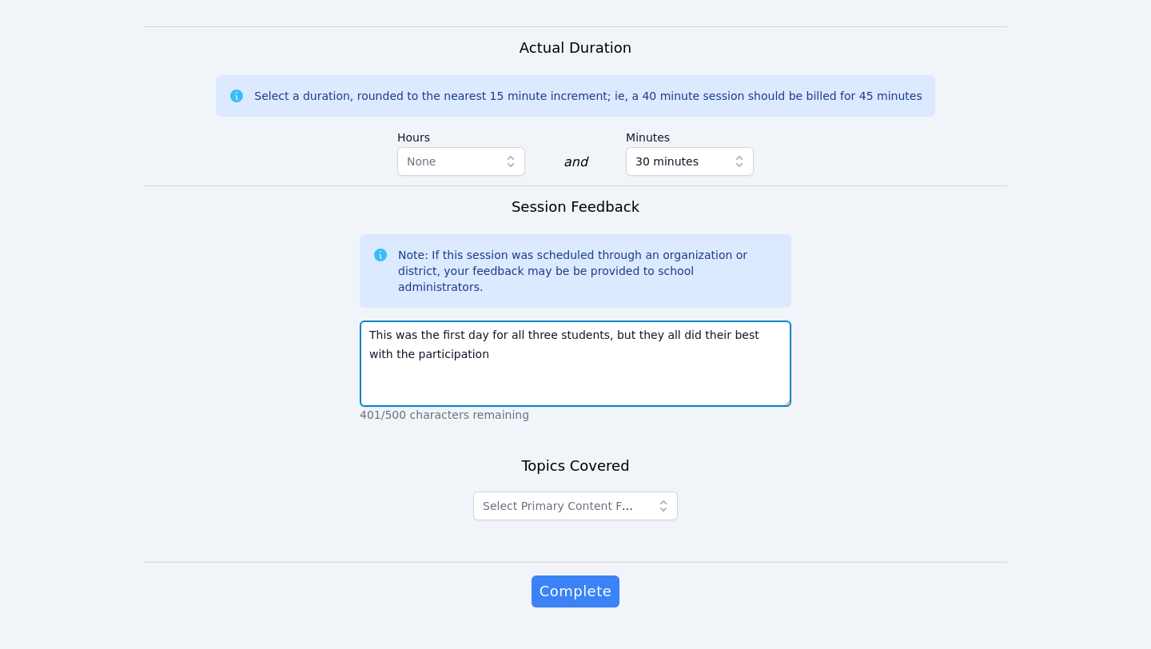
click at [597, 320] on textarea "This was the first day for all three students, but they all did their best with…" at bounding box center [575, 363] width 431 height 86
click at [610, 320] on textarea "This was the first day for all three students, but they all did their best with…" at bounding box center [575, 363] width 431 height 86
click at [550, 320] on textarea "This was the first day for all three students, and they all did their best with…" at bounding box center [575, 363] width 431 height 86
click at [775, 320] on textarea "This was the first day for all three students, and they all did their best with…" at bounding box center [575, 363] width 431 height 86
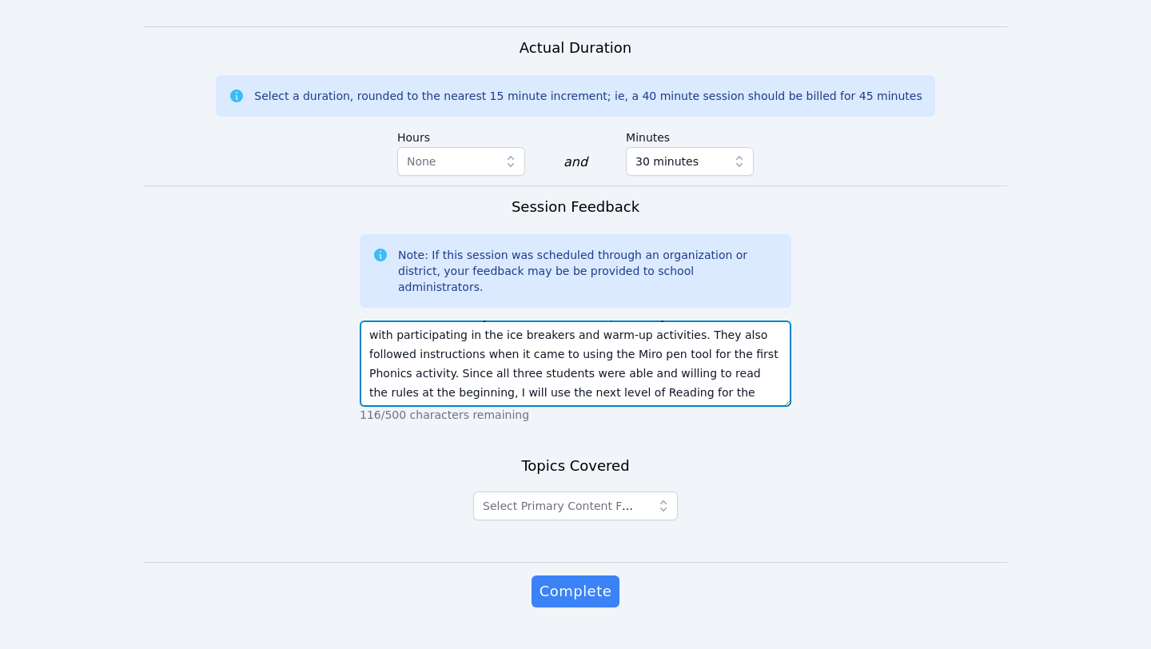
scroll to position [18, 0]
click at [716, 356] on textarea "This was the first day for all three students, and they all did their best with…" at bounding box center [575, 363] width 431 height 86
type textarea "This was the first day for all three students, and they all did their best with…"
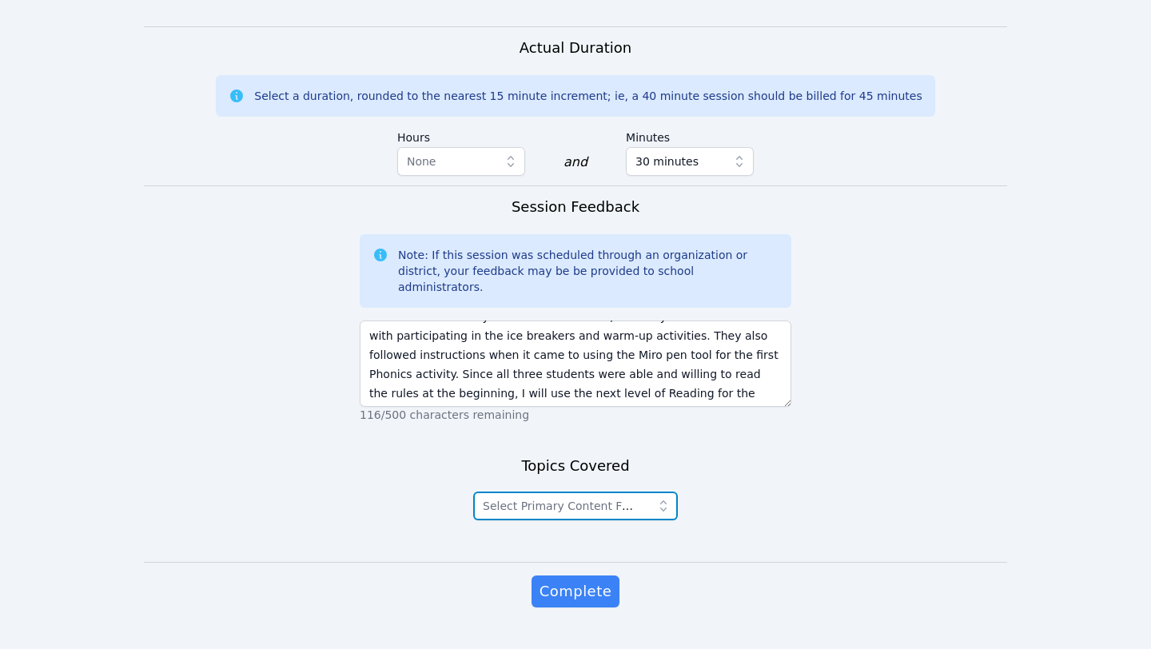
click at [606, 499] on span "Select Primary Content Focus" at bounding box center [565, 505] width 165 height 13
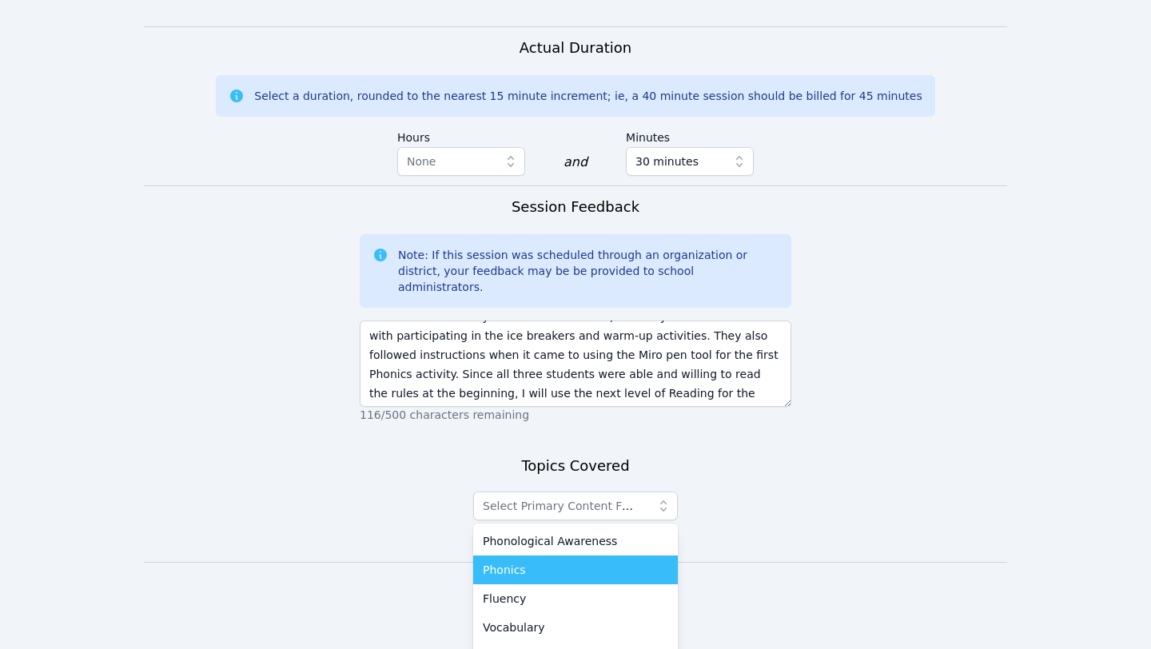
click at [520, 562] on span "Phonics" at bounding box center [504, 570] width 43 height 16
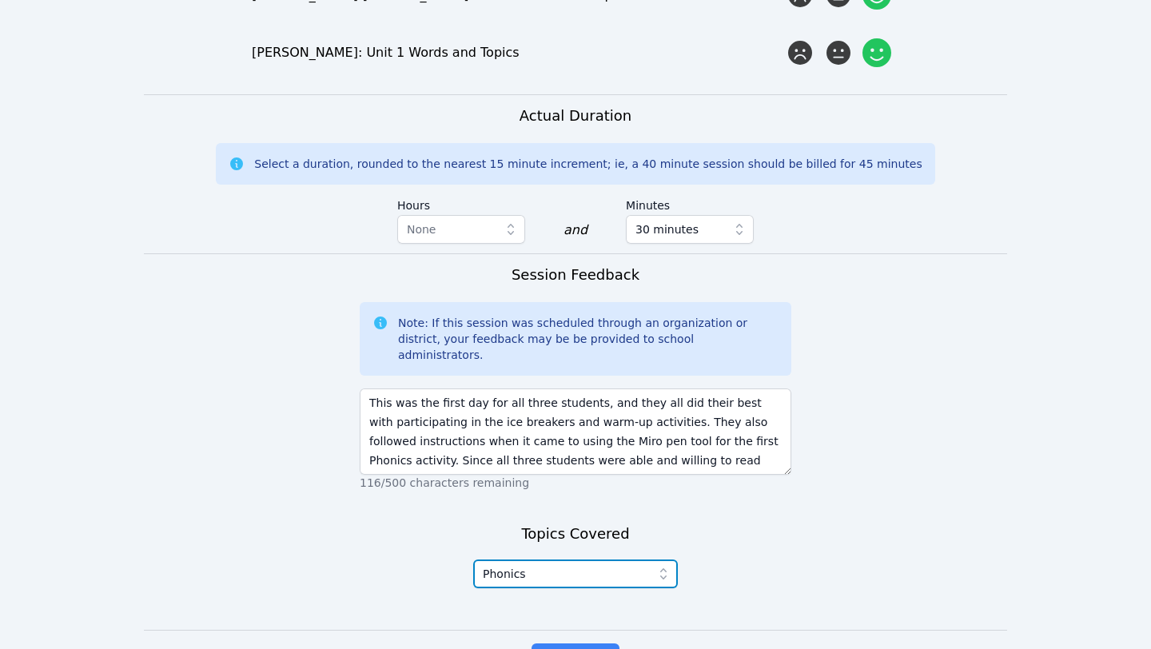
scroll to position [1266, 0]
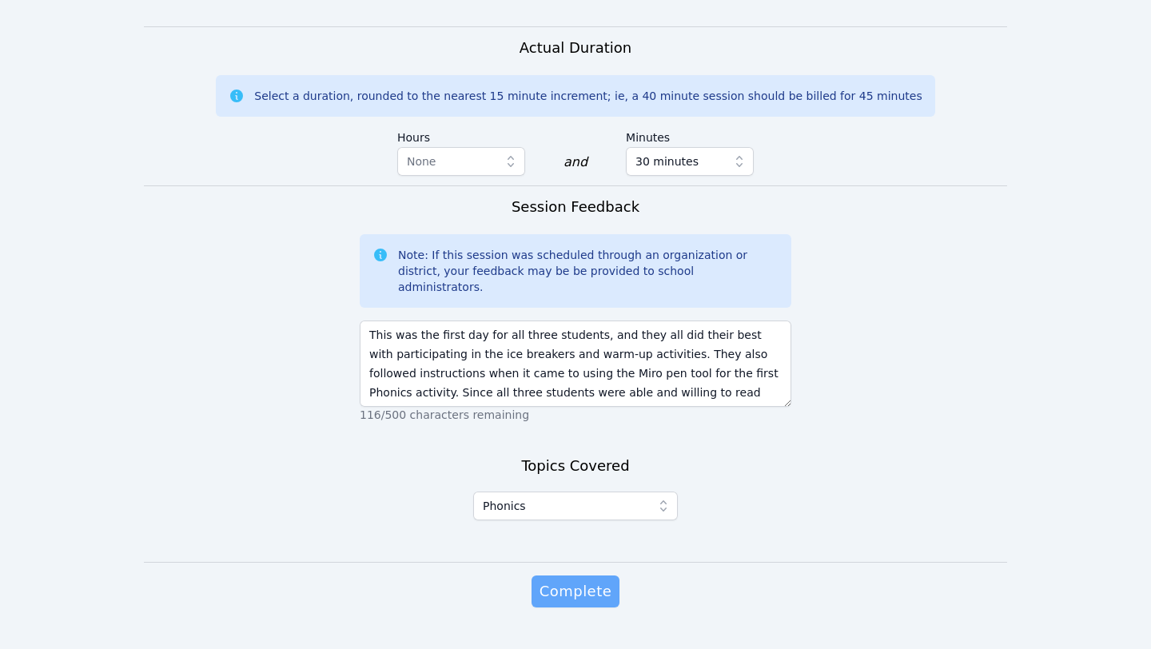
click at [559, 580] on span "Complete" at bounding box center [575, 591] width 72 height 22
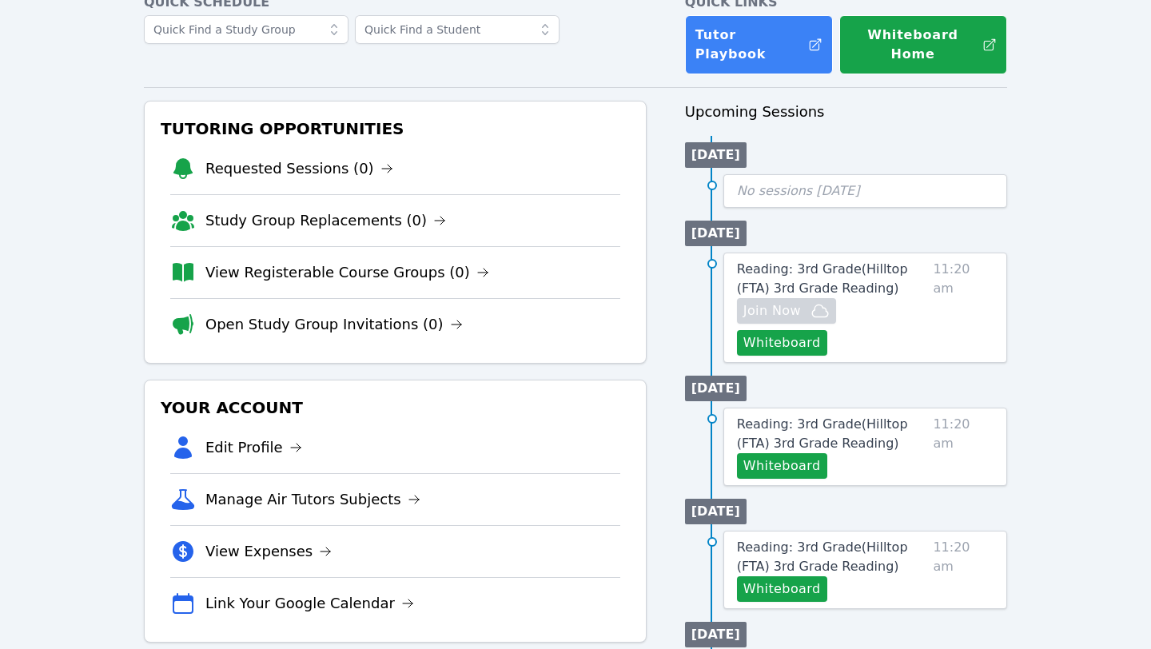
scroll to position [94, 0]
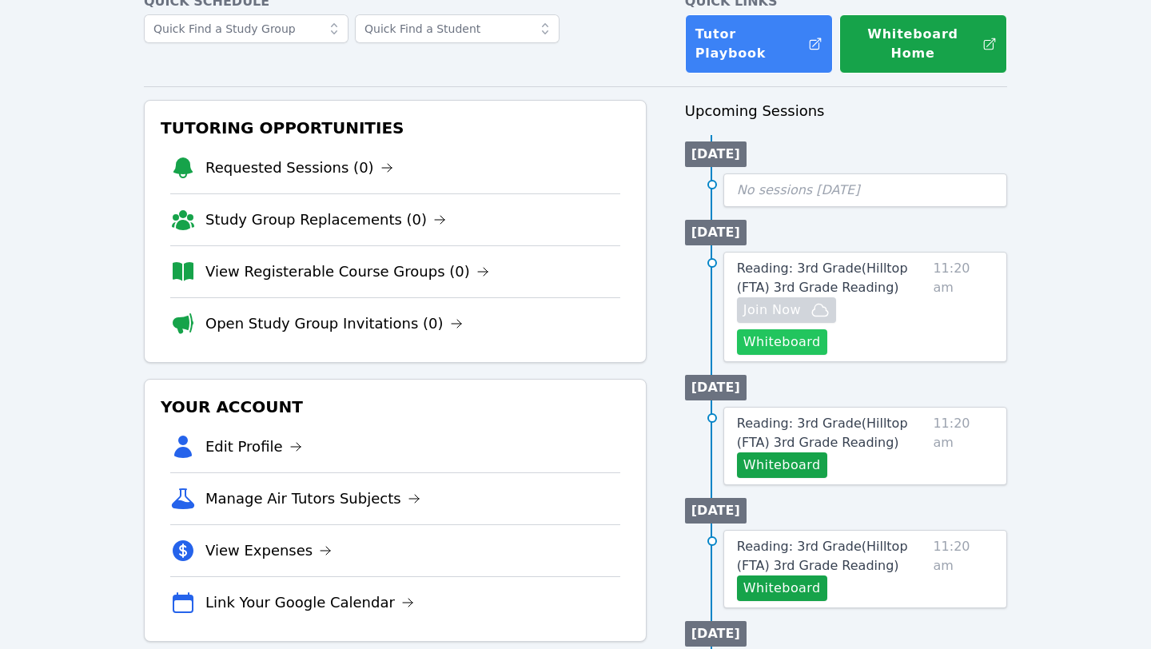
click at [827, 329] on button "Whiteboard" at bounding box center [782, 342] width 90 height 26
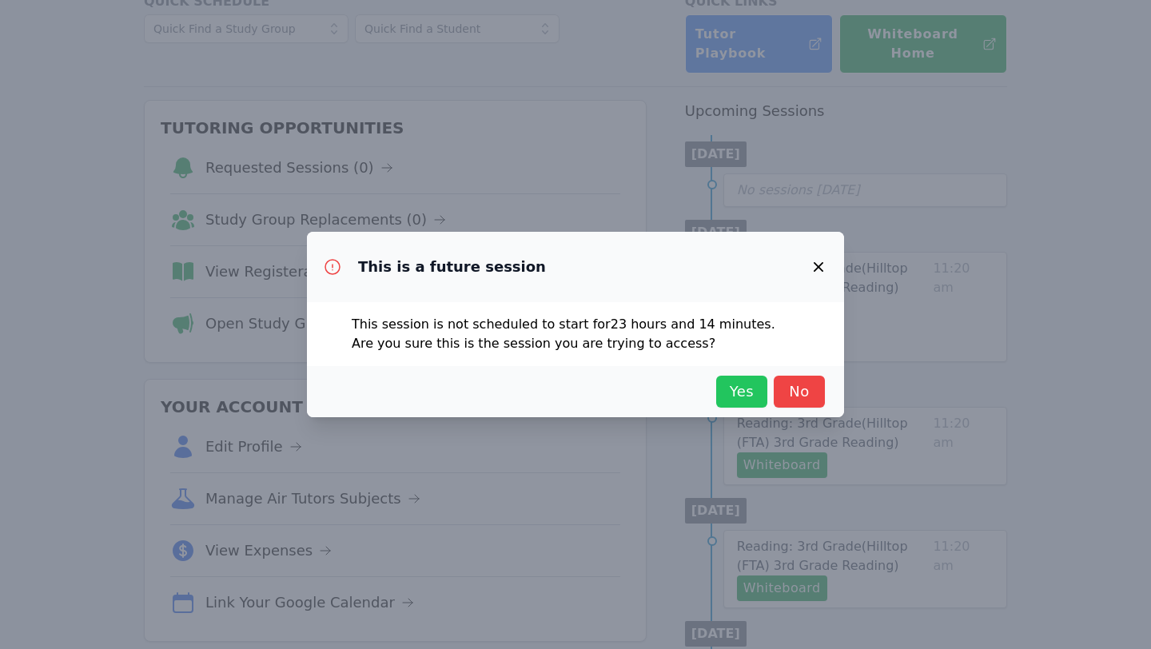
click at [744, 381] on span "Yes" at bounding box center [741, 391] width 35 height 22
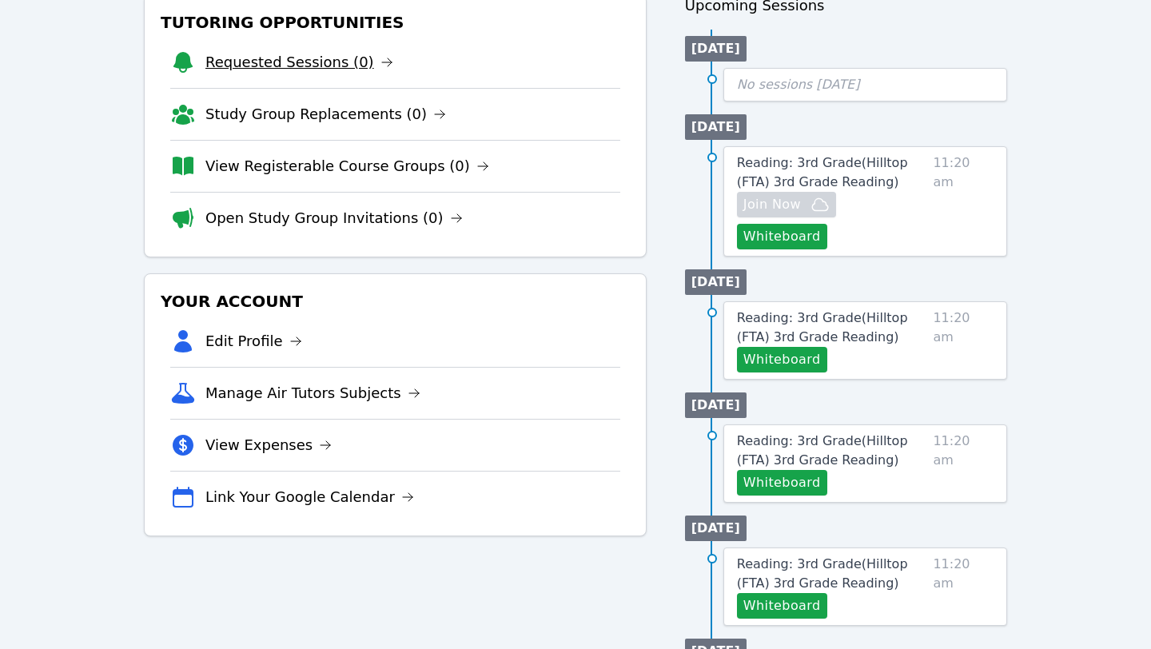
scroll to position [0, 0]
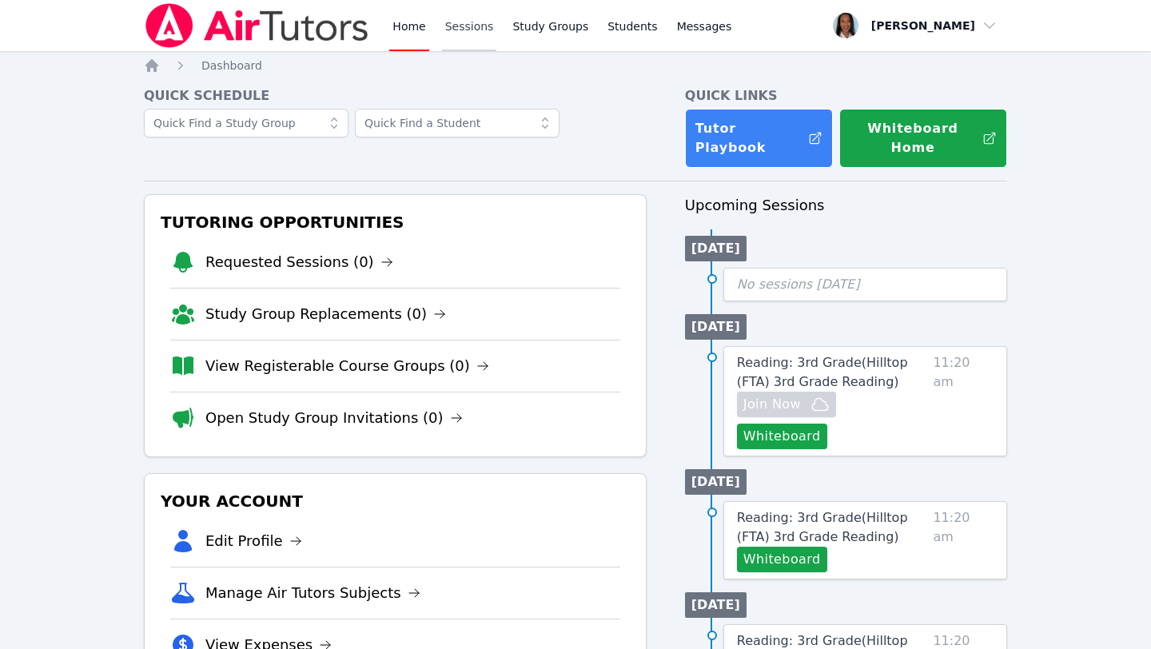
click at [455, 25] on link "Sessions" at bounding box center [469, 25] width 55 height 51
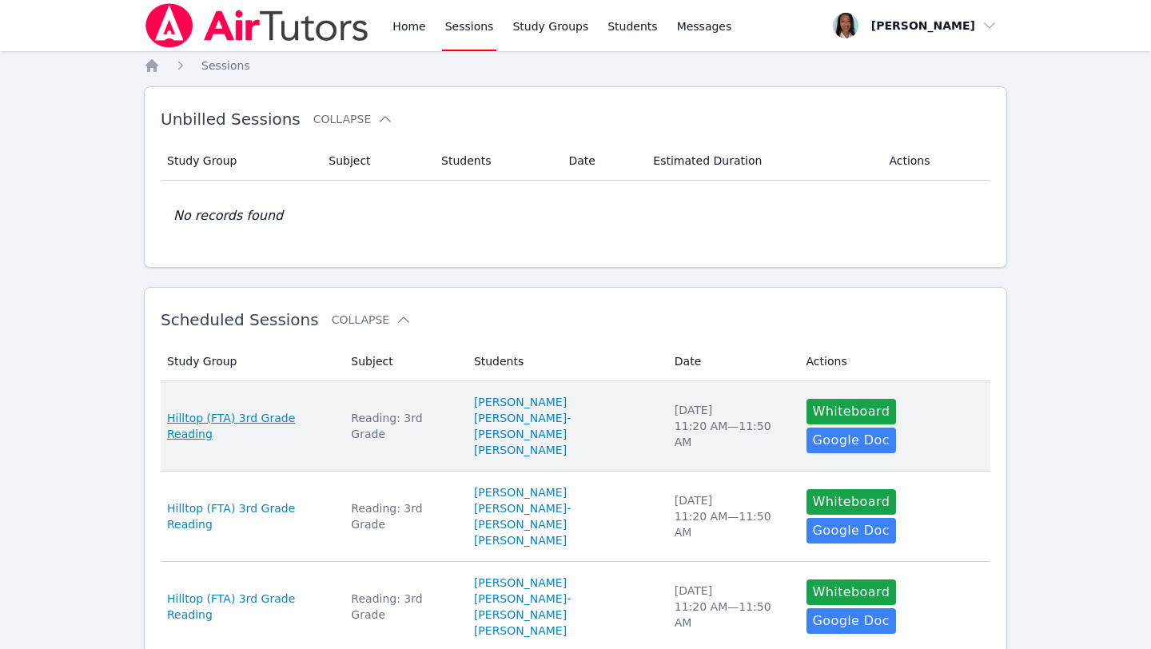
click at [273, 418] on span "Hilltop (FTA) 3rd Grade Reading" at bounding box center [249, 426] width 165 height 32
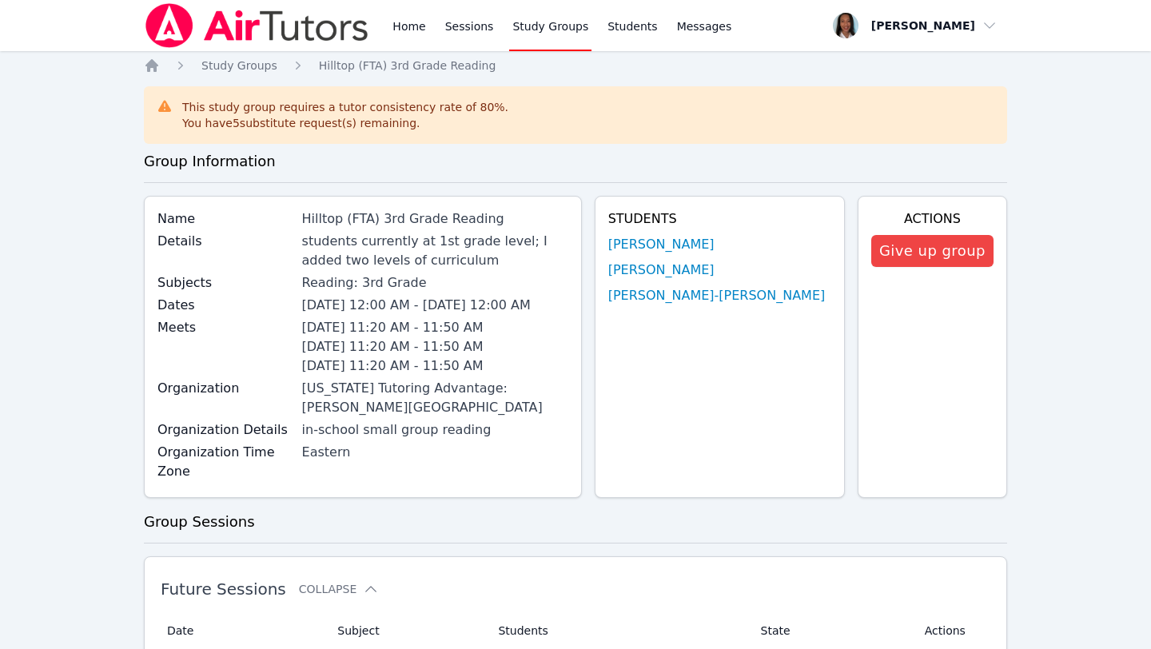
click at [672, 241] on link "[PERSON_NAME]" at bounding box center [661, 244] width 106 height 19
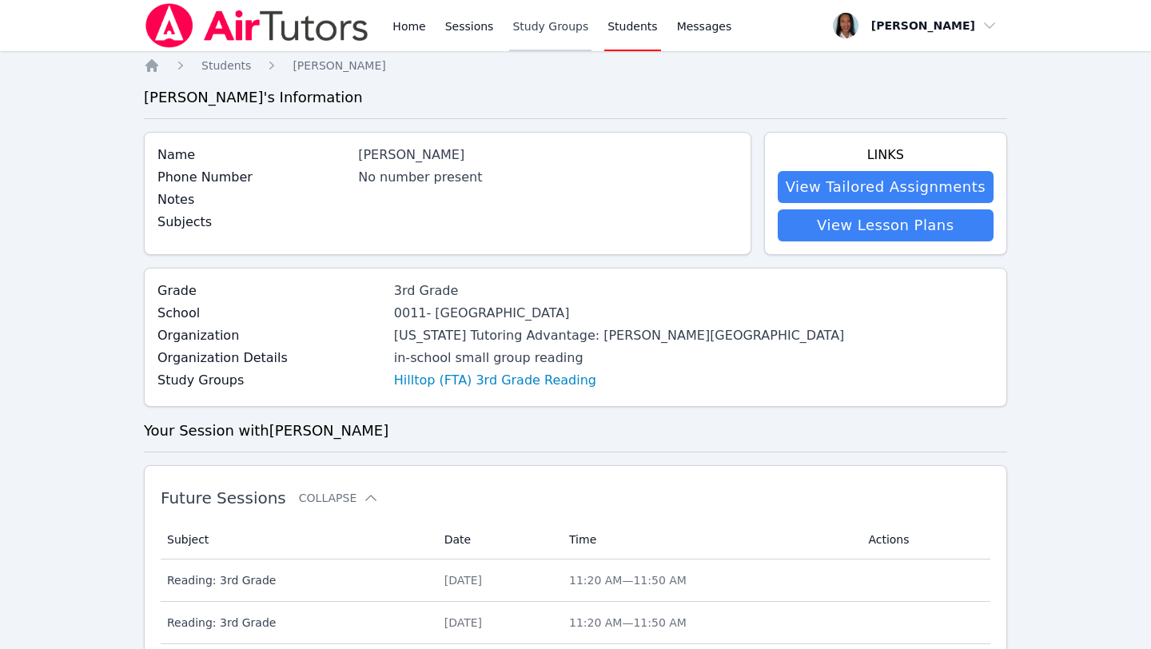
click at [530, 22] on link "Study Groups" at bounding box center [550, 25] width 82 height 51
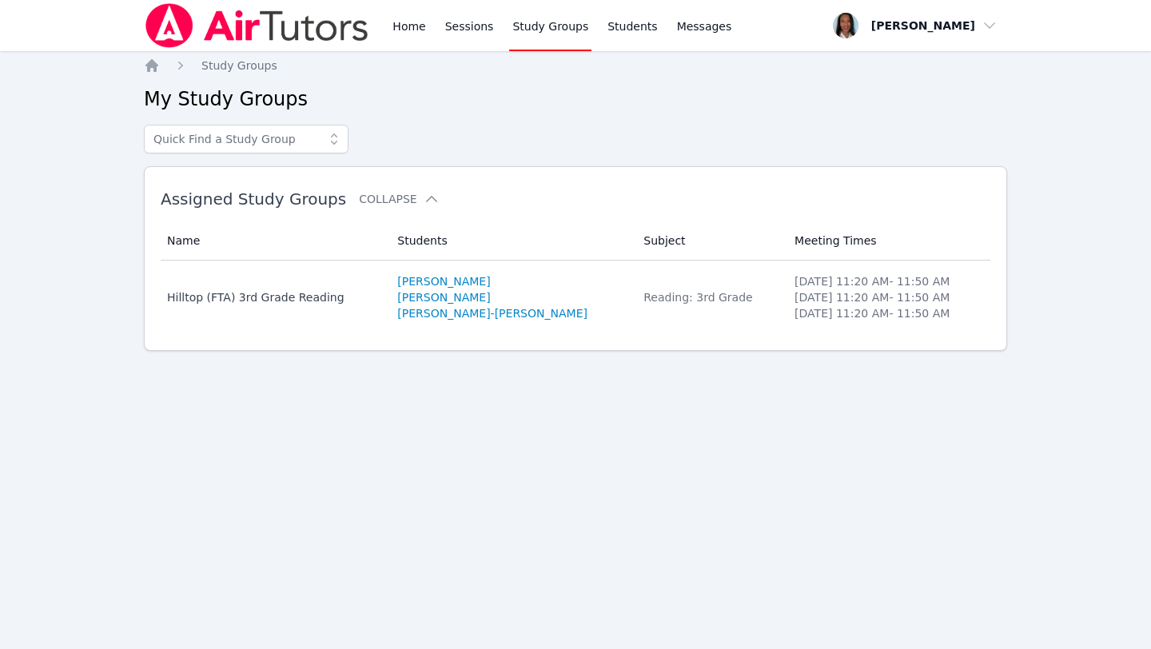
click at [454, 298] on link "[PERSON_NAME]" at bounding box center [443, 297] width 93 height 16
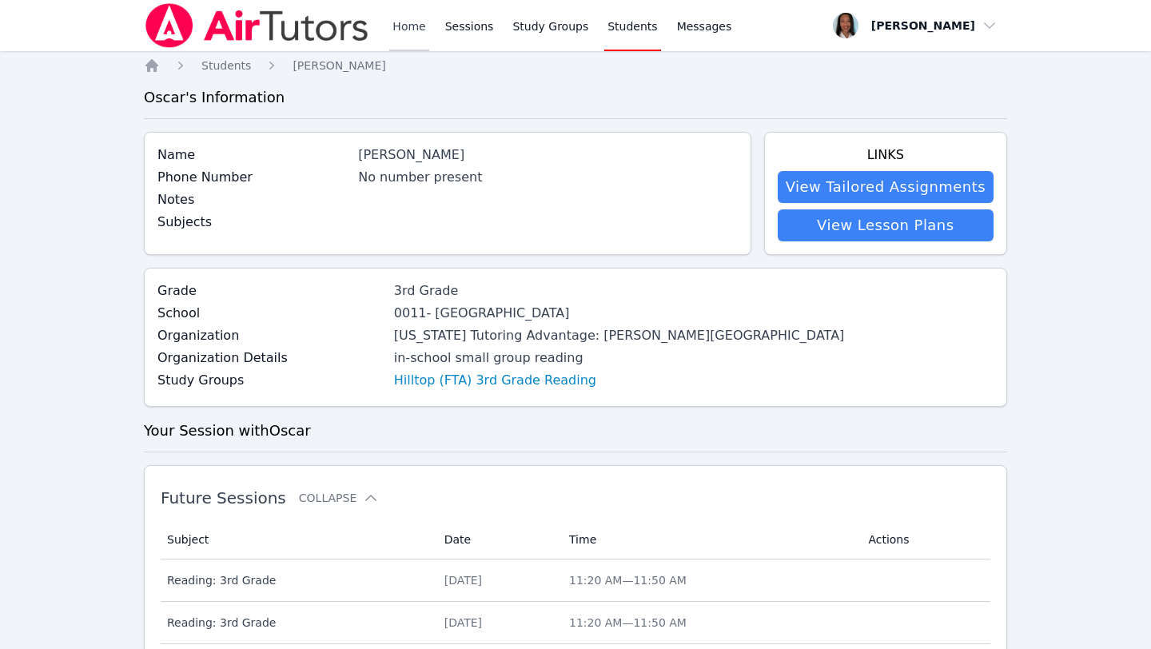
click at [418, 22] on link "Home" at bounding box center [408, 25] width 39 height 51
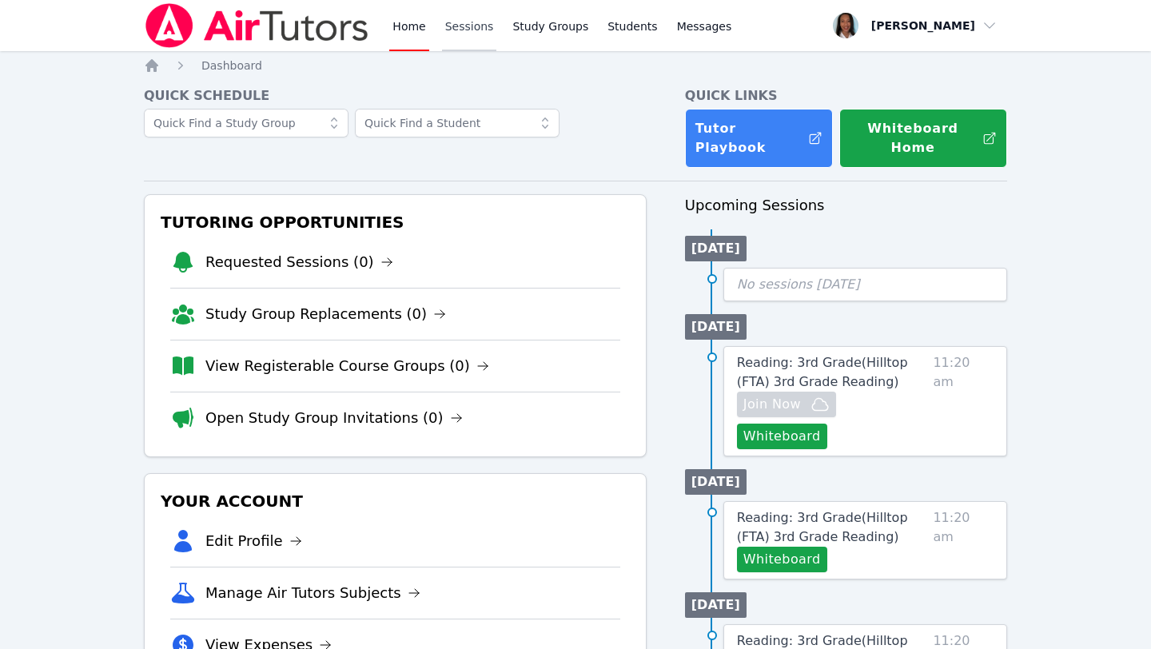
click at [451, 26] on link "Sessions" at bounding box center [469, 25] width 55 height 51
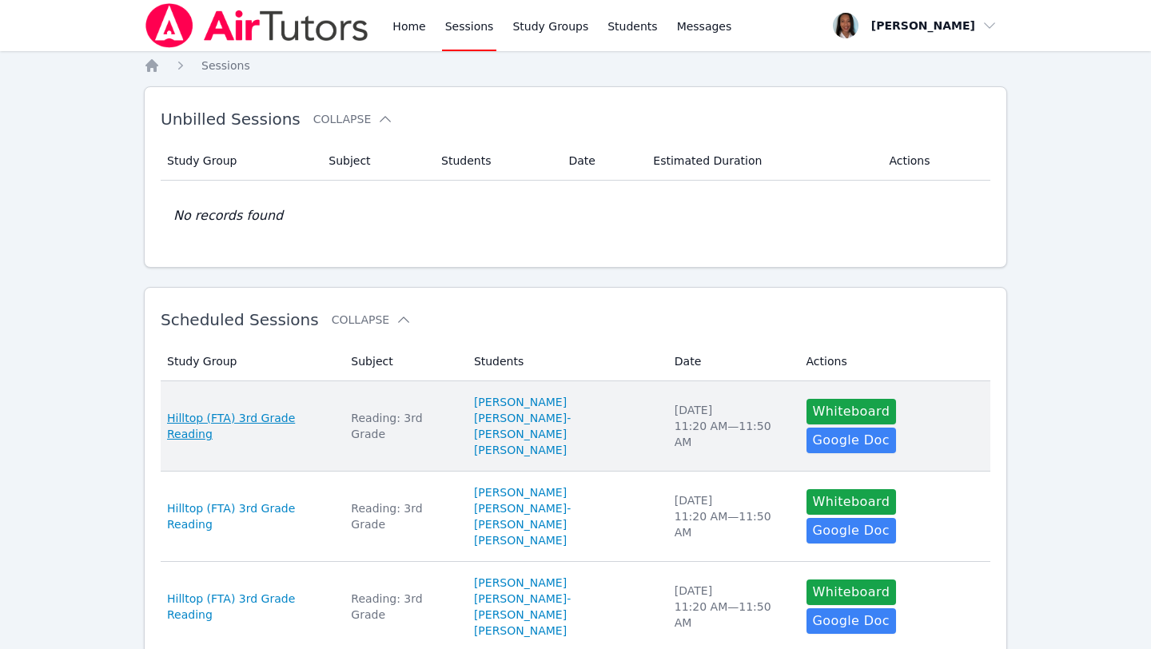
click at [240, 415] on span "Hilltop (FTA) 3rd Grade Reading" at bounding box center [249, 426] width 165 height 32
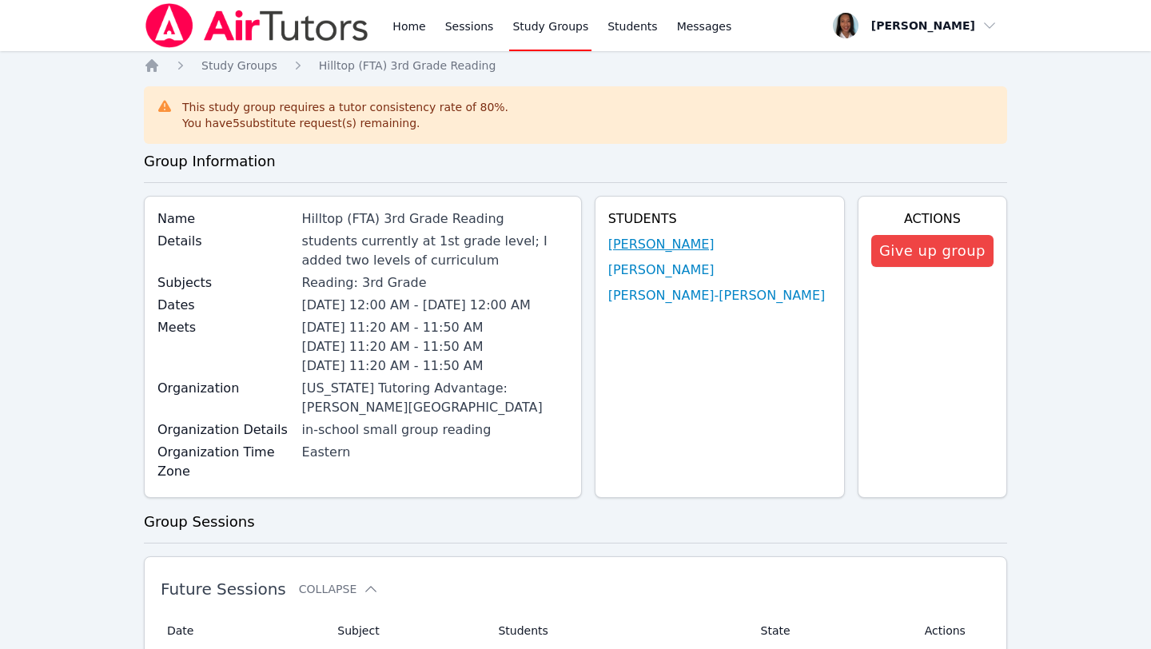
click at [658, 248] on link "[PERSON_NAME]" at bounding box center [661, 244] width 106 height 19
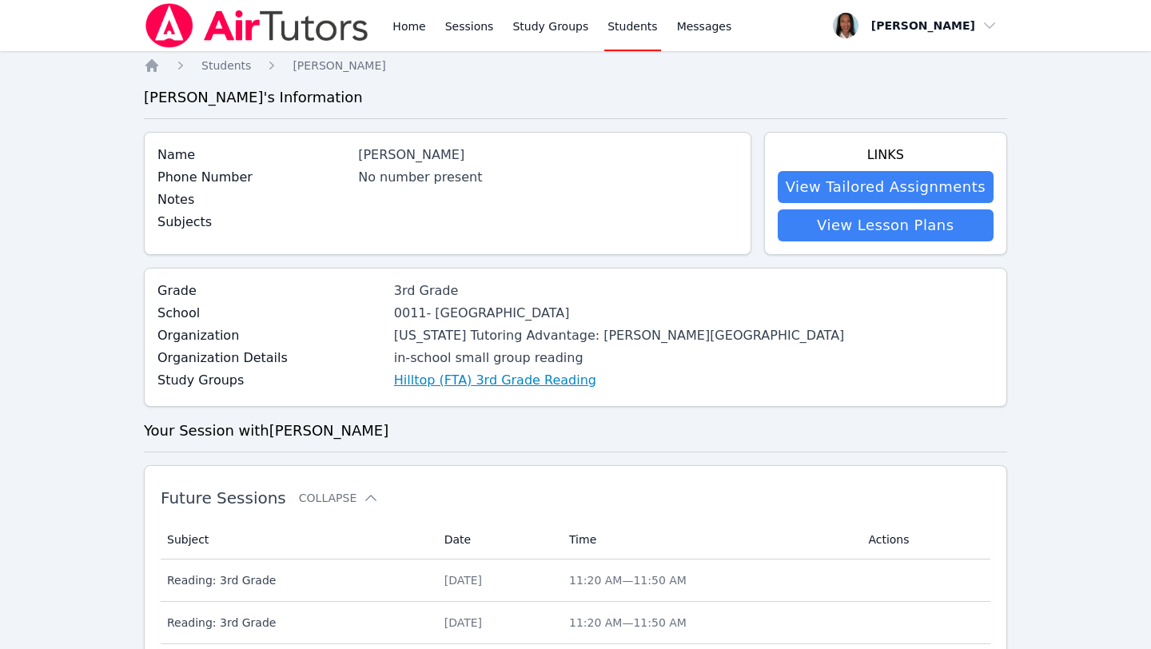
click at [430, 372] on link "Hilltop (FTA) 3rd Grade Reading" at bounding box center [495, 380] width 202 height 19
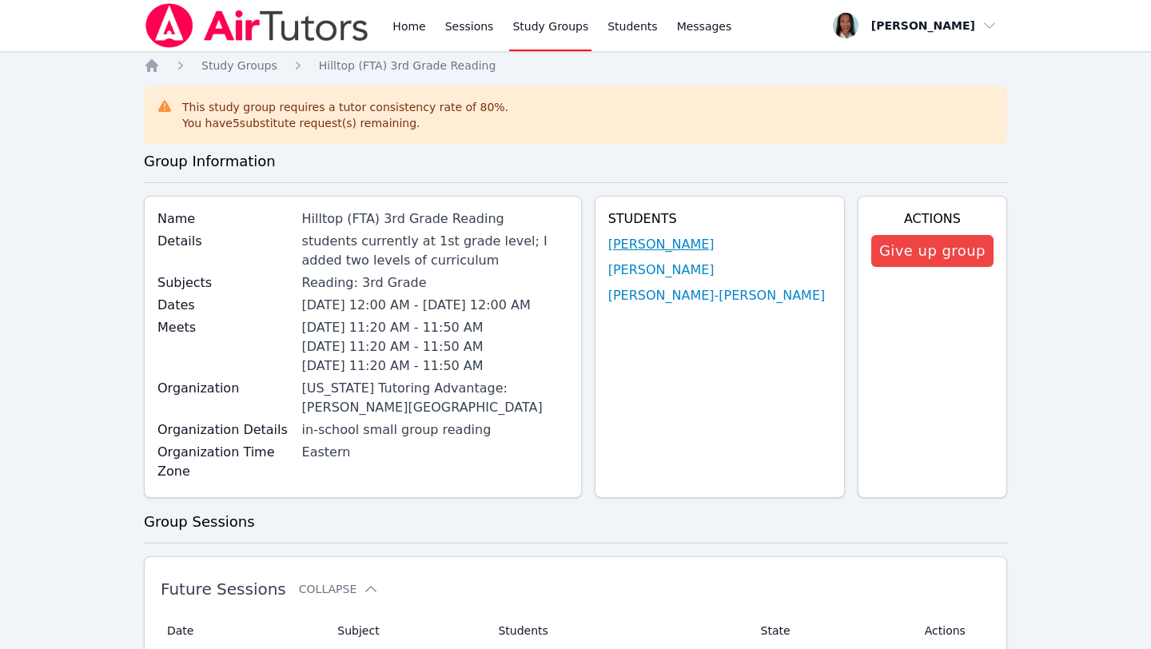
click at [653, 248] on link "[PERSON_NAME]" at bounding box center [661, 244] width 106 height 19
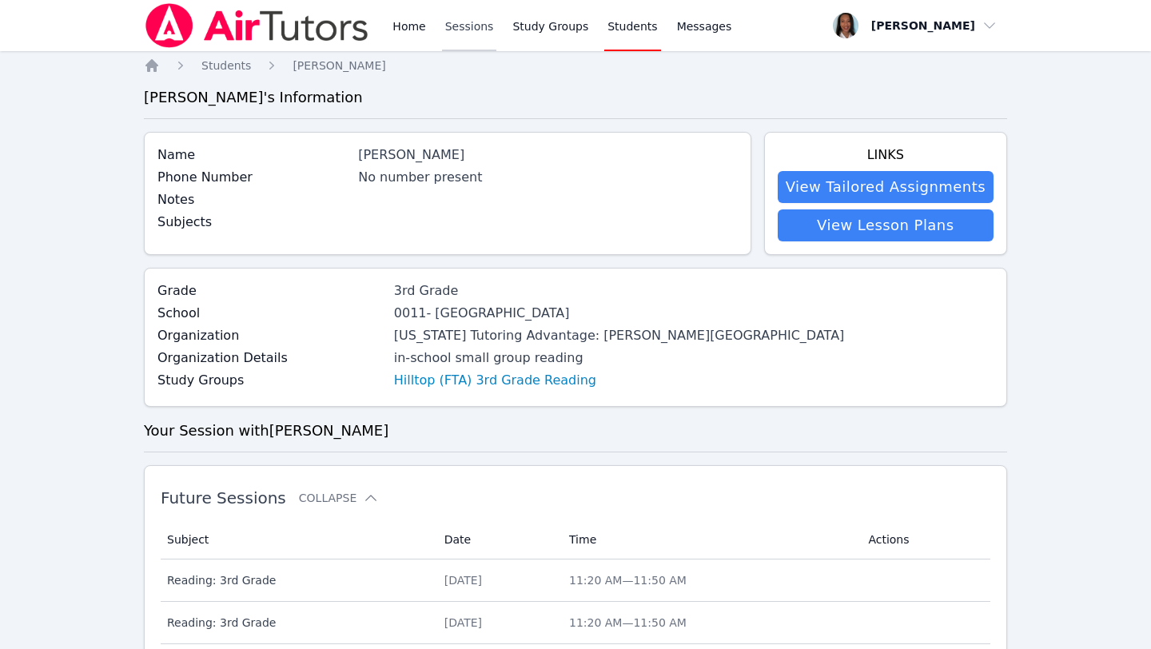
click at [444, 31] on link "Sessions" at bounding box center [469, 25] width 55 height 51
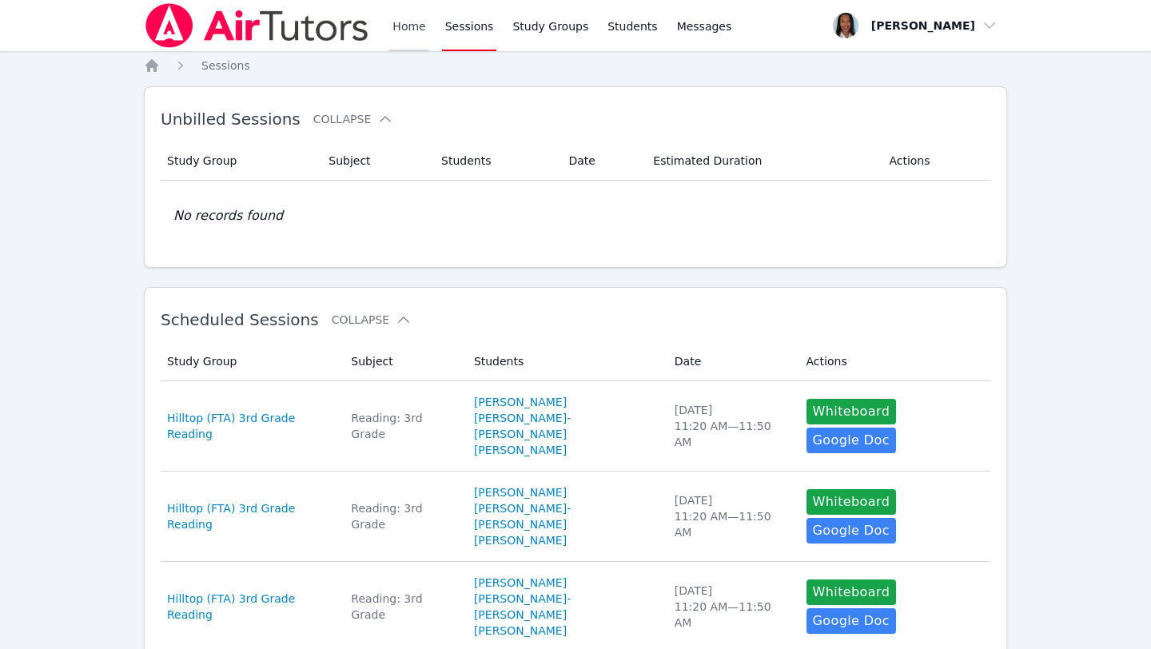
click at [417, 31] on link "Home" at bounding box center [408, 25] width 39 height 51
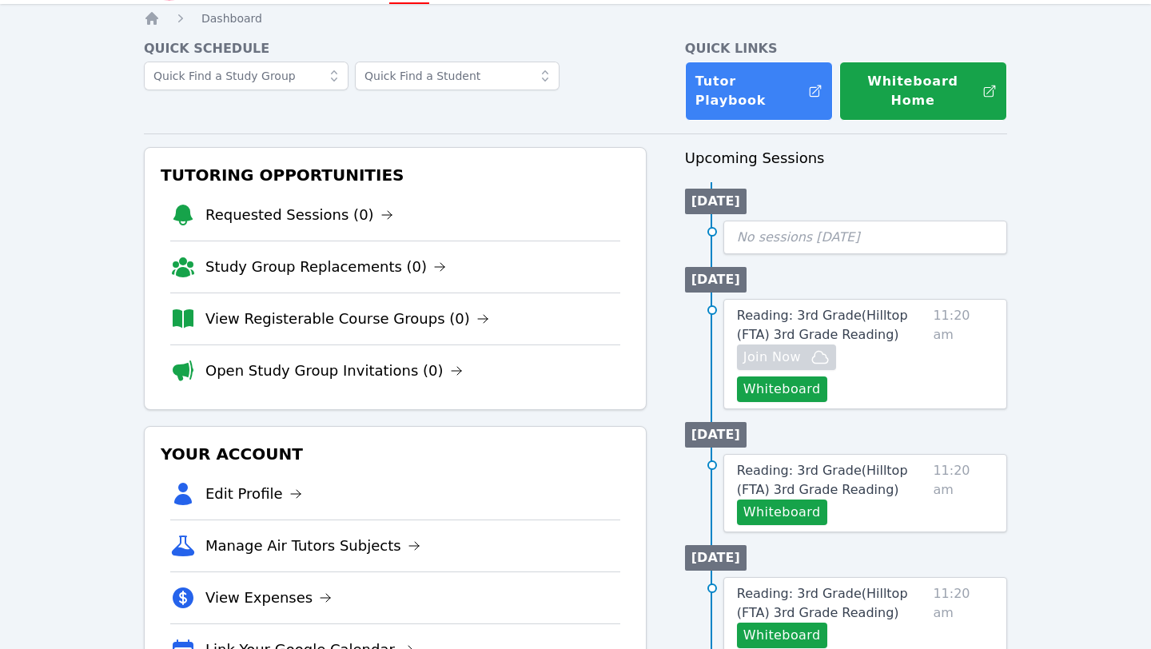
scroll to position [51, 0]
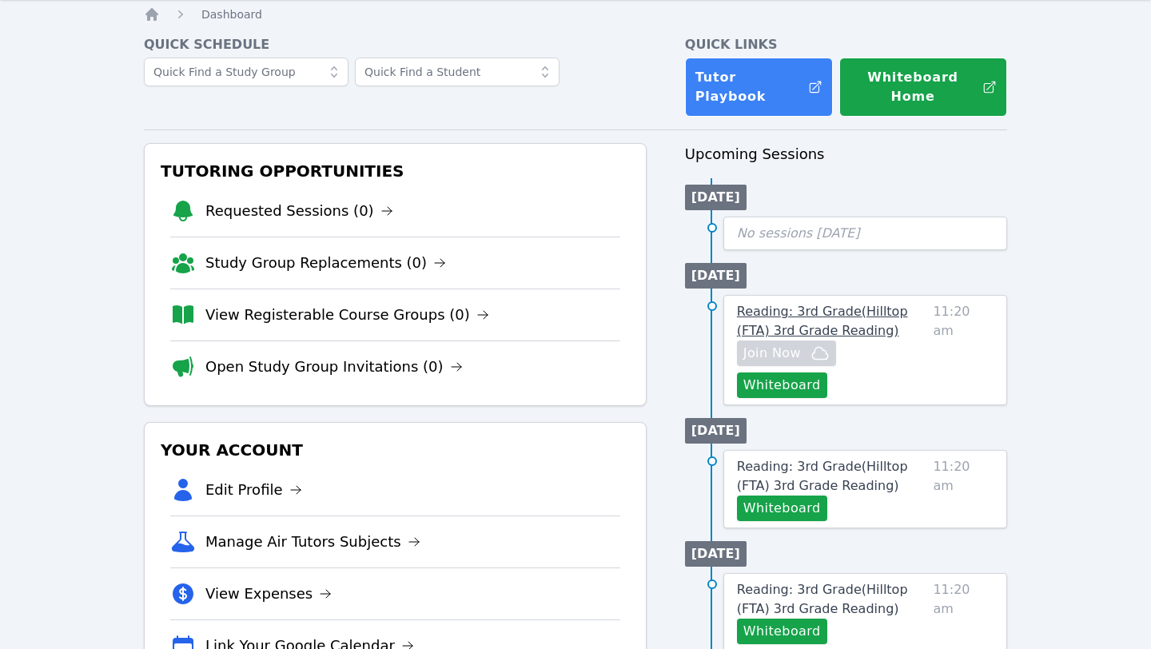
click at [866, 304] on span "Reading: 3rd Grade ( Hilltop (FTA) 3rd Grade Reading )" at bounding box center [822, 321] width 171 height 34
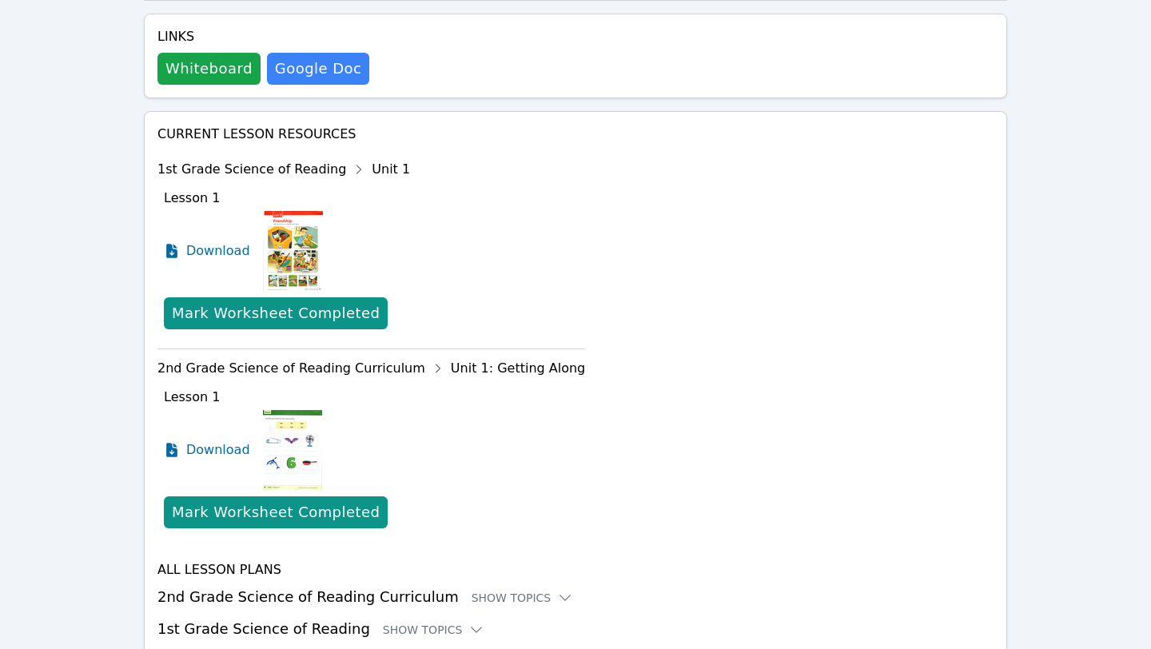
scroll to position [649, 0]
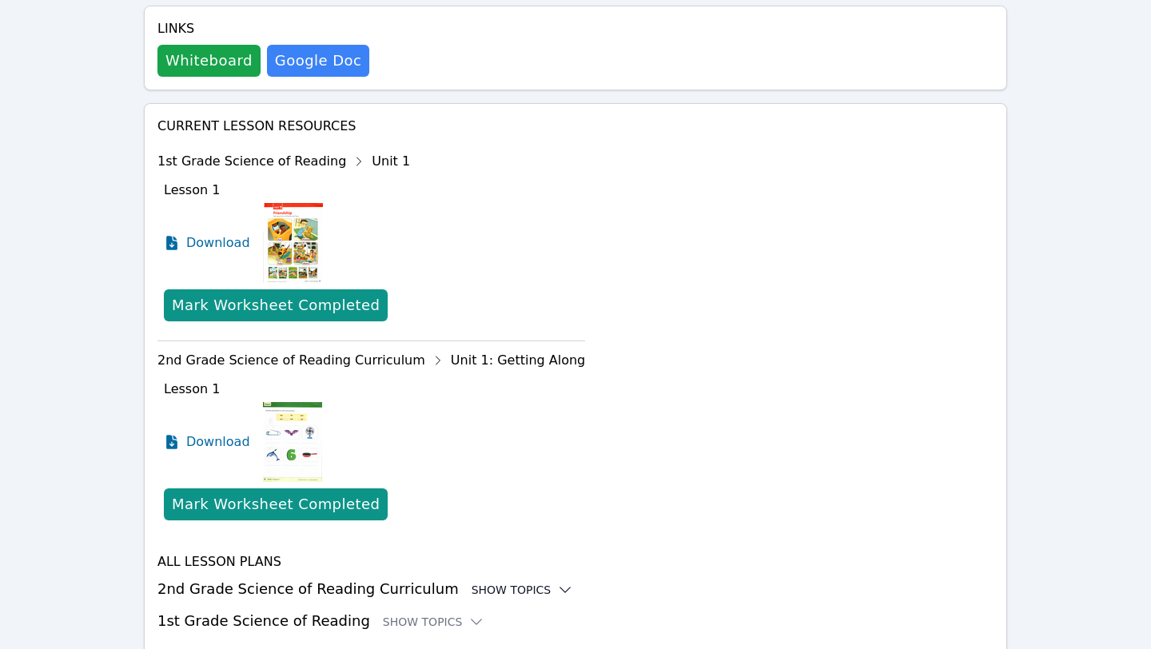
click at [557, 582] on icon at bounding box center [565, 590] width 16 height 16
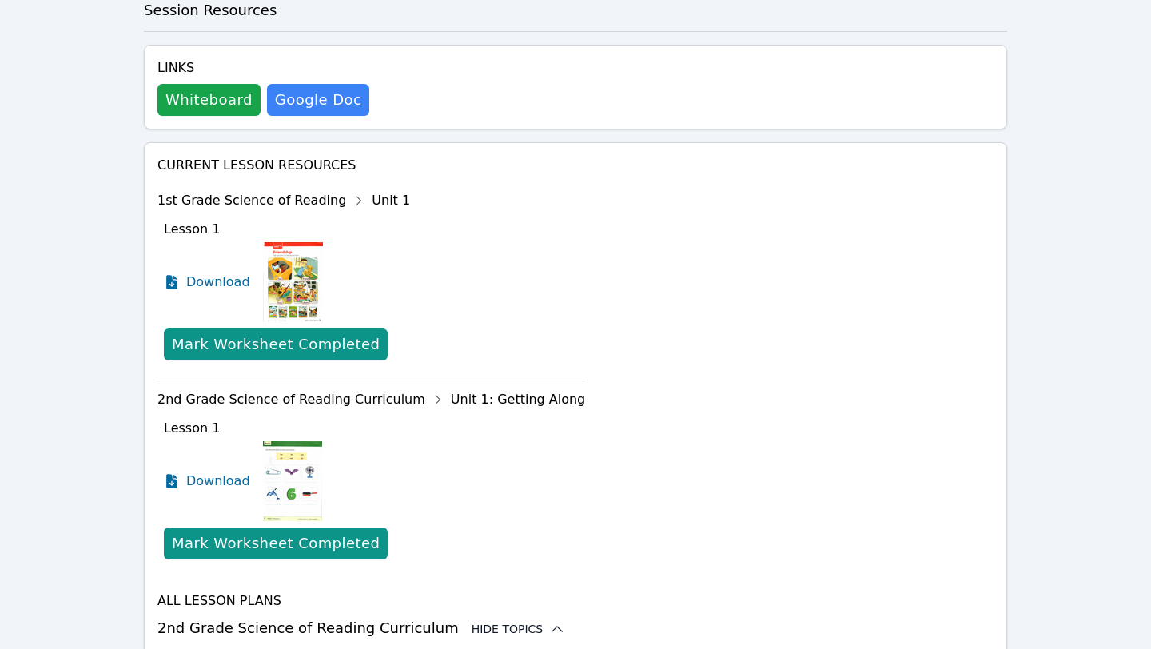
scroll to position [606, 0]
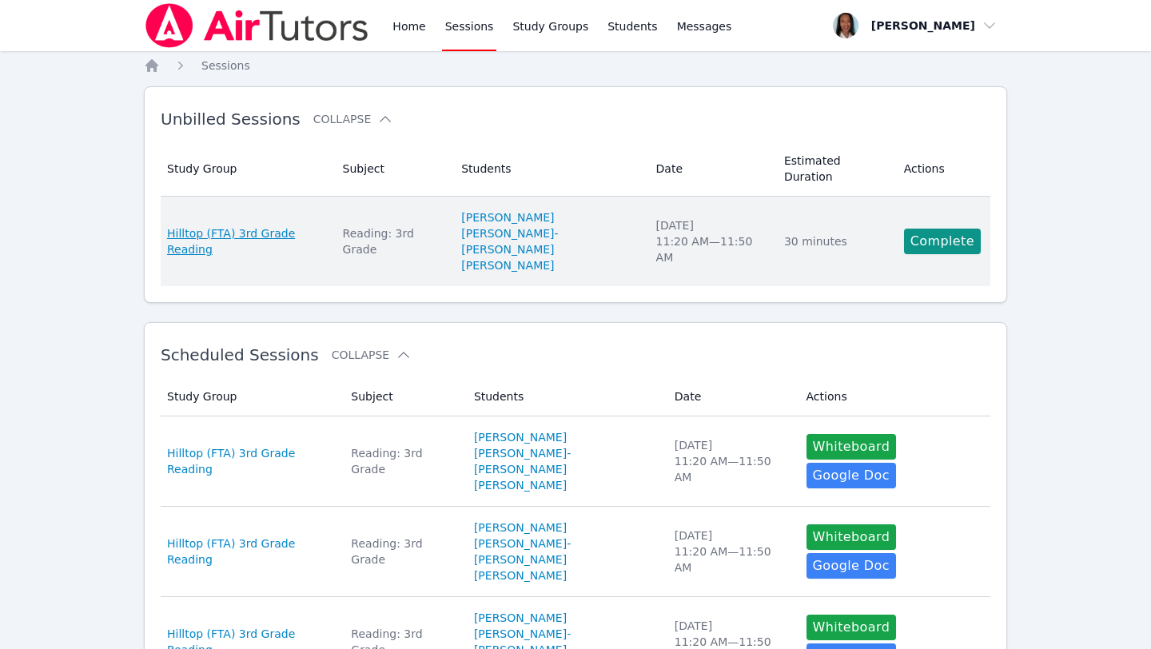
click at [280, 225] on span "Hilltop (FTA) 3rd Grade Reading" at bounding box center [245, 241] width 157 height 32
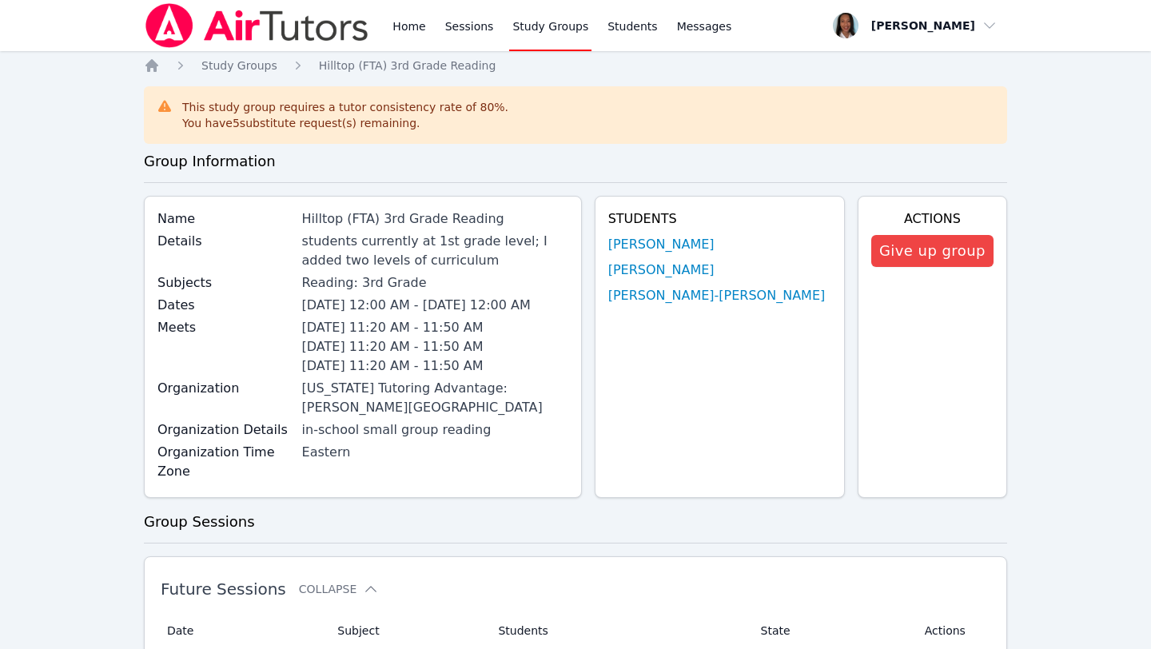
scroll to position [2, 0]
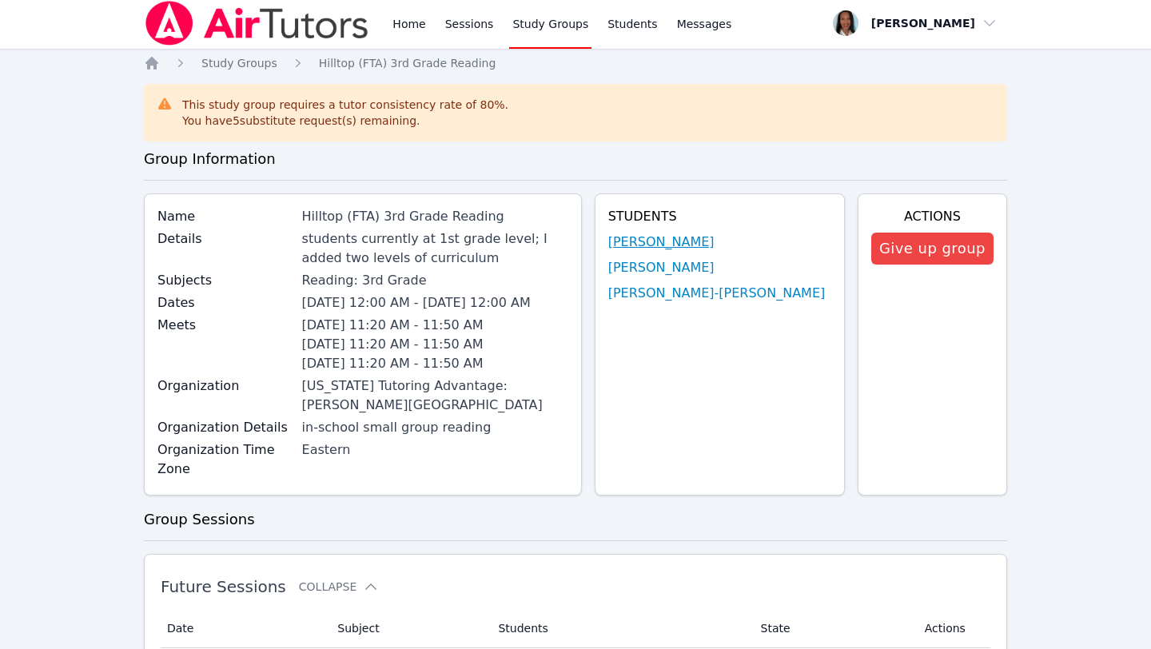
click at [697, 245] on link "[PERSON_NAME]" at bounding box center [661, 242] width 106 height 19
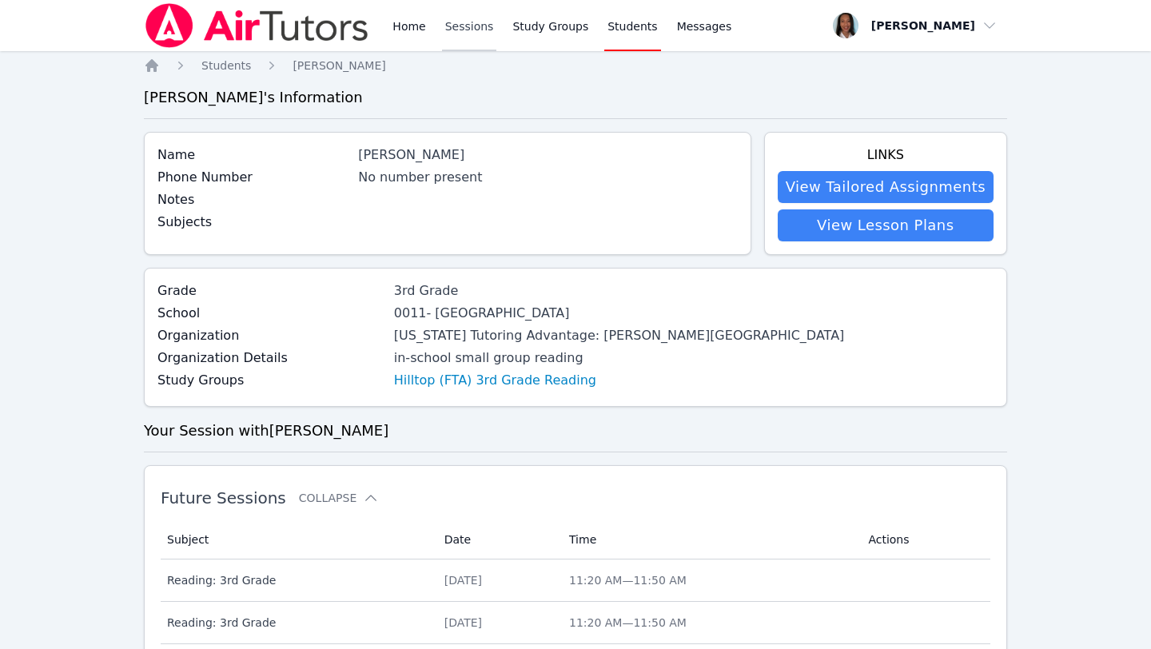
click at [456, 22] on link "Sessions" at bounding box center [469, 25] width 55 height 51
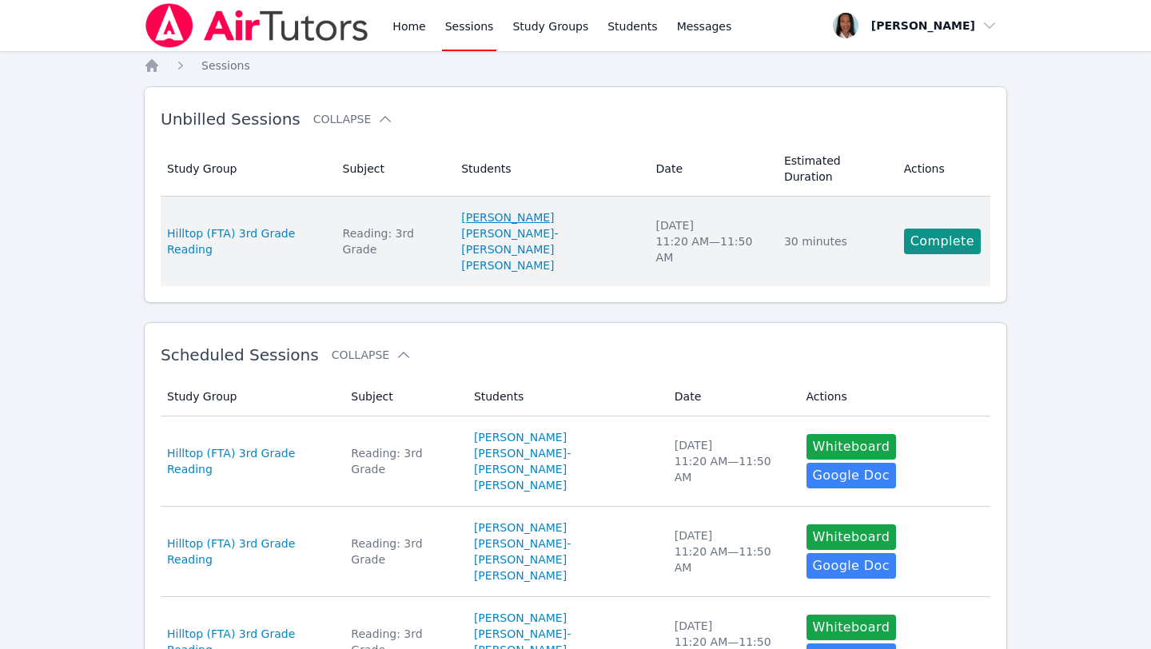
click at [508, 209] on link "[PERSON_NAME]" at bounding box center [507, 217] width 93 height 16
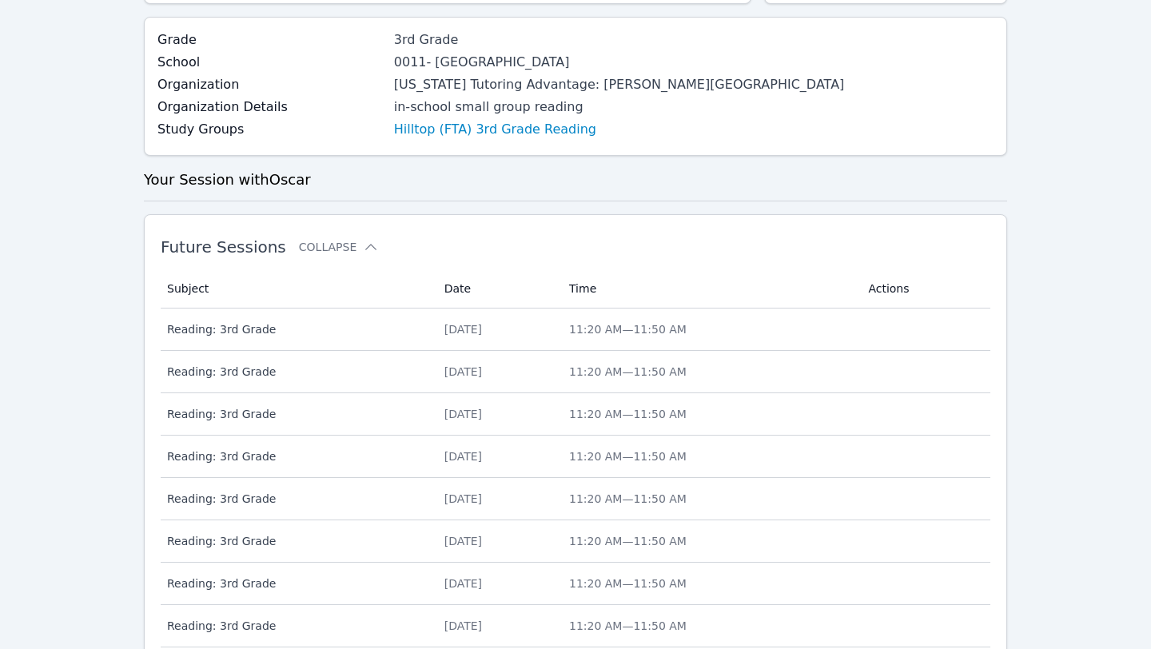
scroll to position [248, 0]
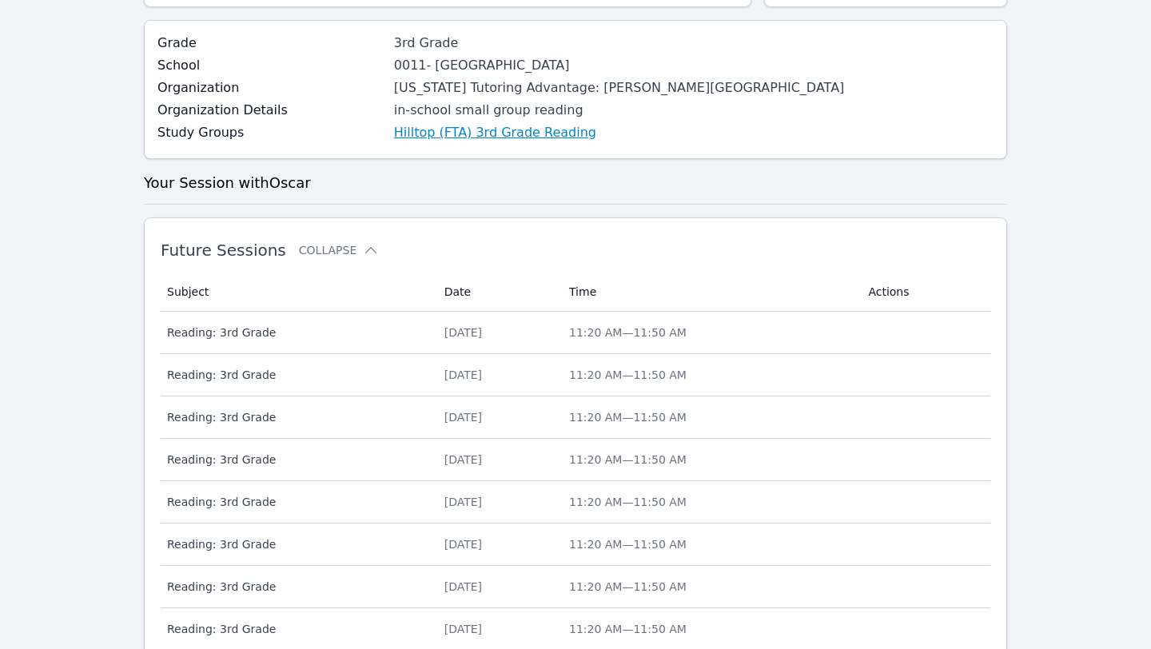
click at [444, 140] on link "Hilltop (FTA) 3rd Grade Reading" at bounding box center [495, 132] width 202 height 19
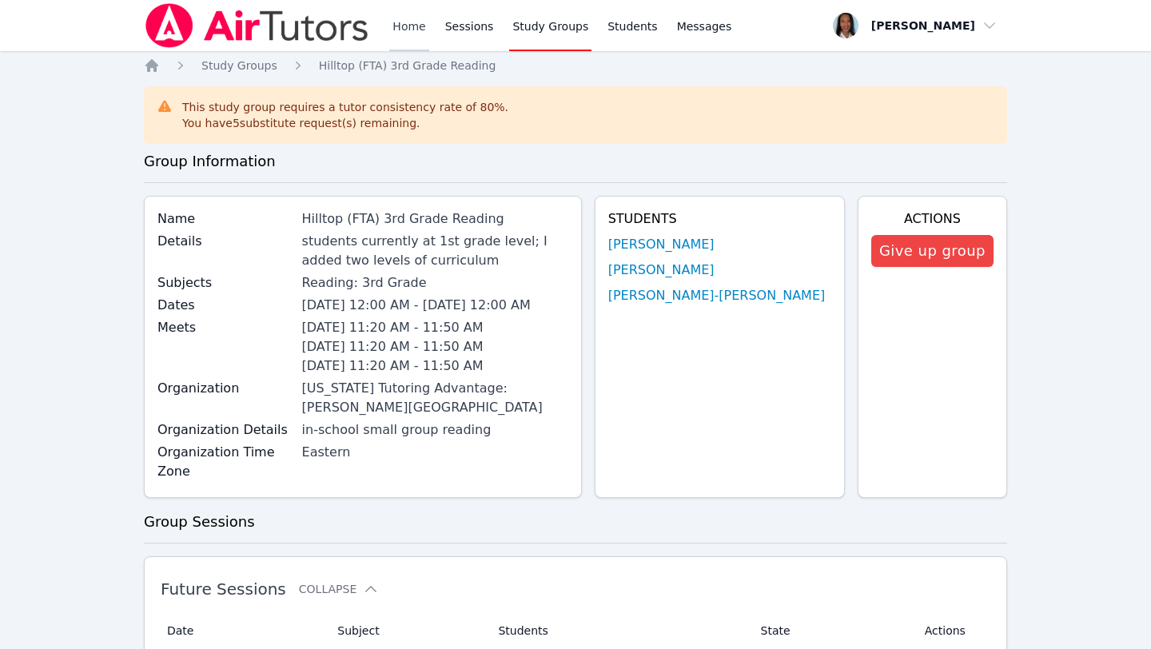
click at [399, 45] on link "Home" at bounding box center [408, 25] width 39 height 51
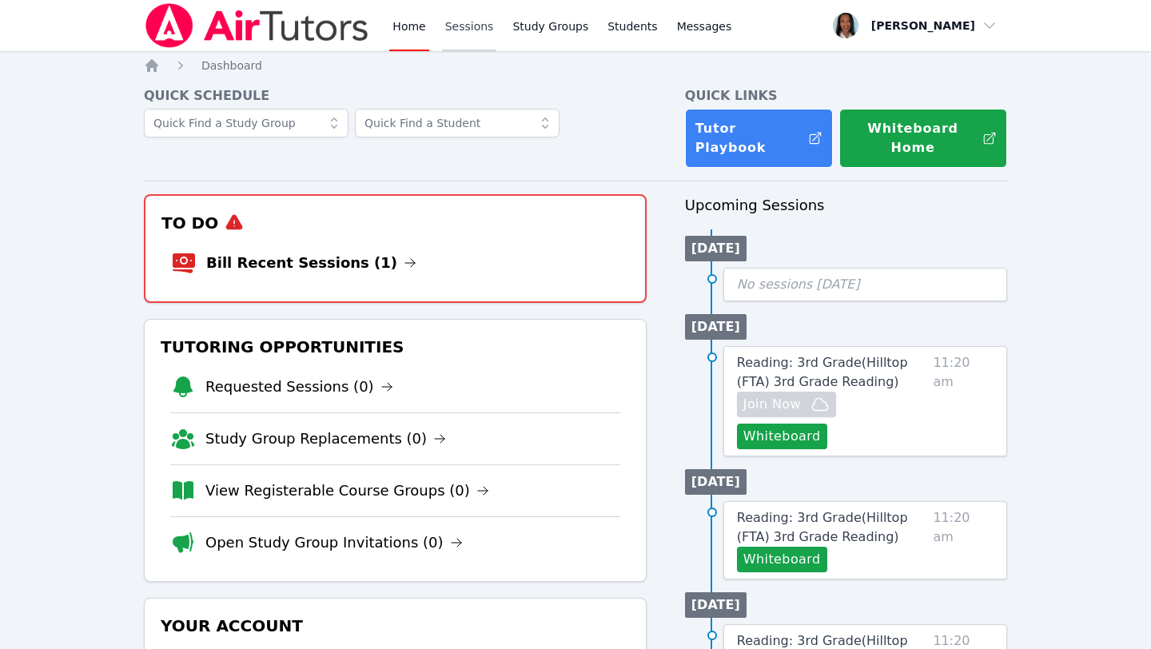
click at [457, 22] on link "Sessions" at bounding box center [469, 25] width 55 height 51
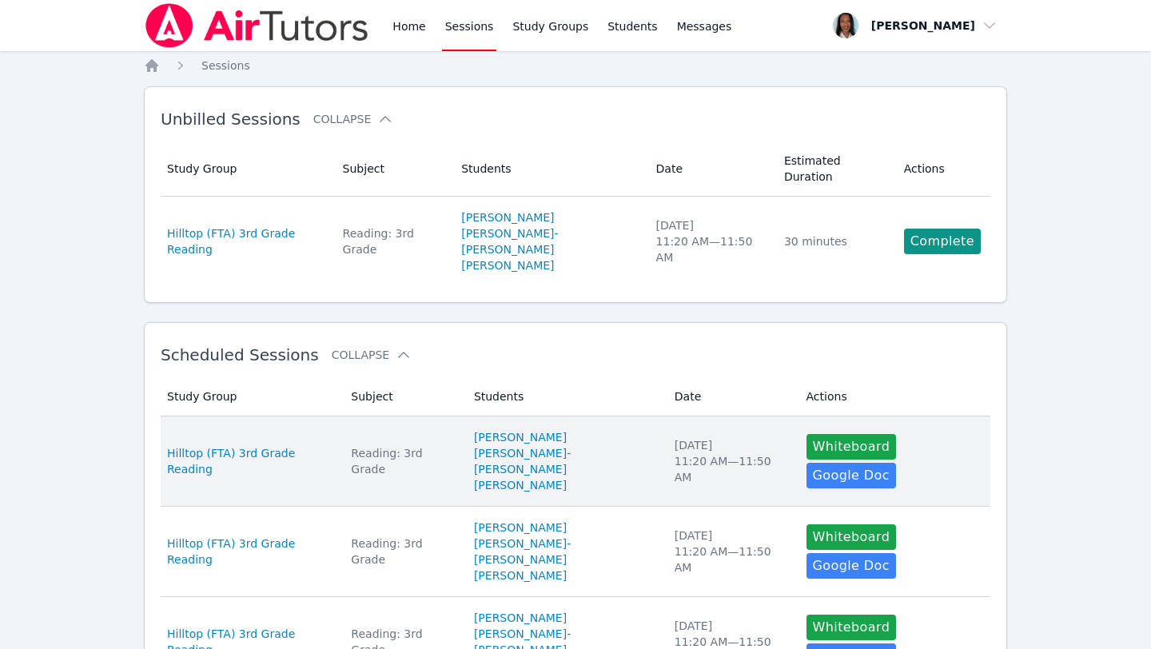
click at [302, 430] on td "Study Group Hilltop (FTA) 3rd Grade Reading" at bounding box center [251, 461] width 181 height 90
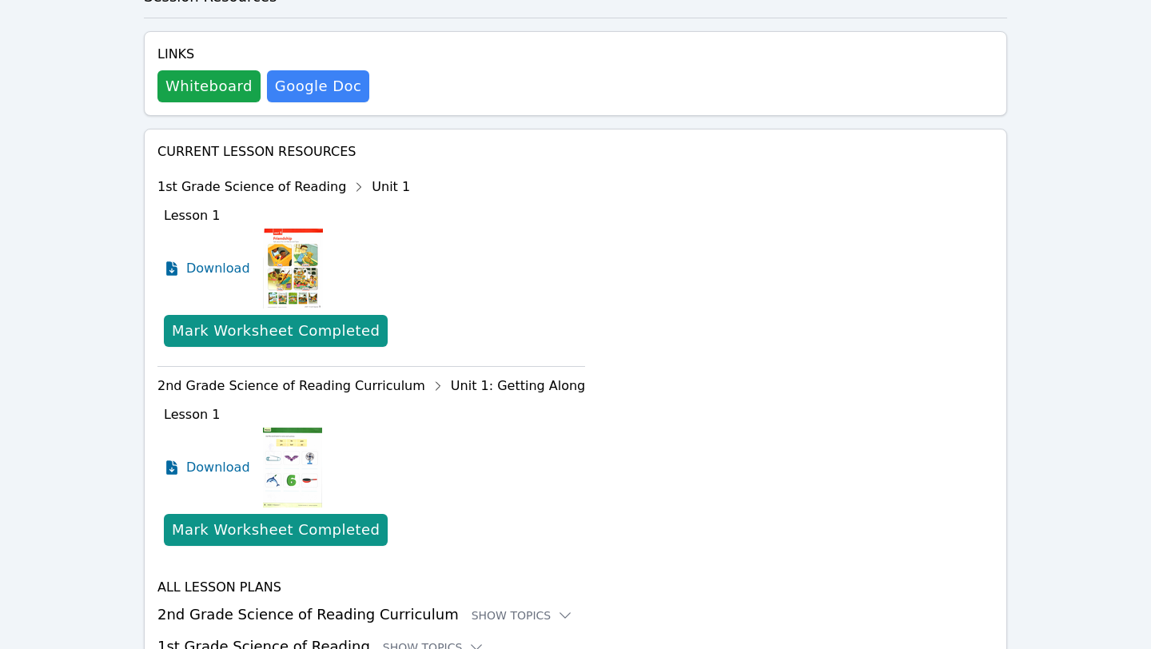
scroll to position [649, 0]
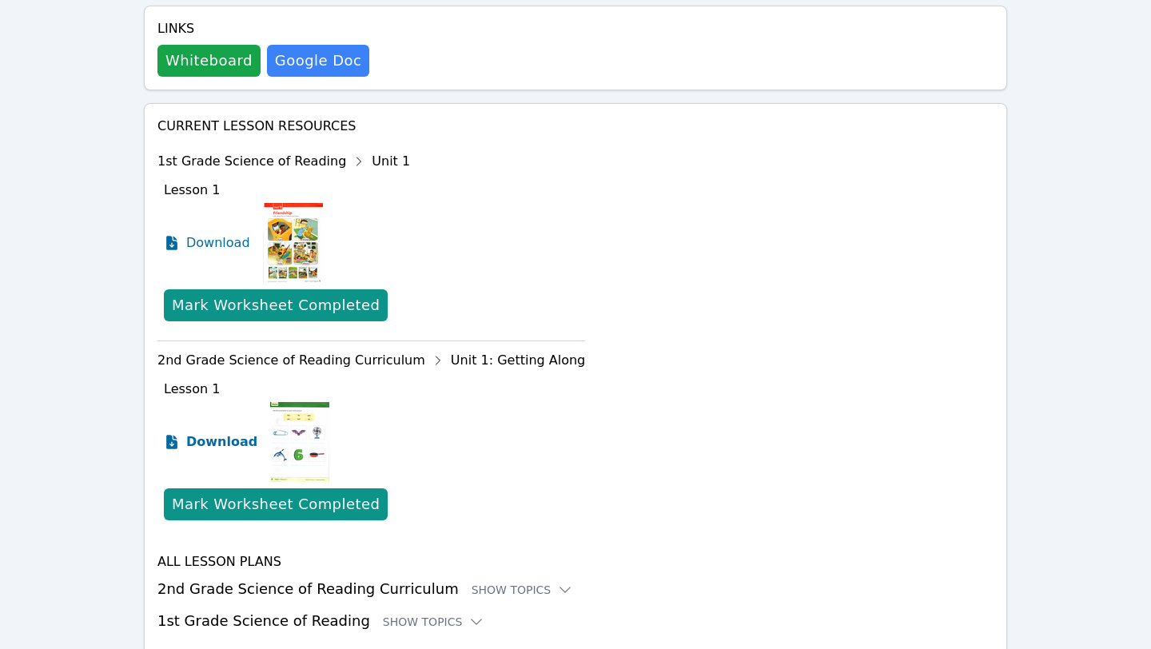
click at [227, 432] on span "Download" at bounding box center [221, 441] width 71 height 19
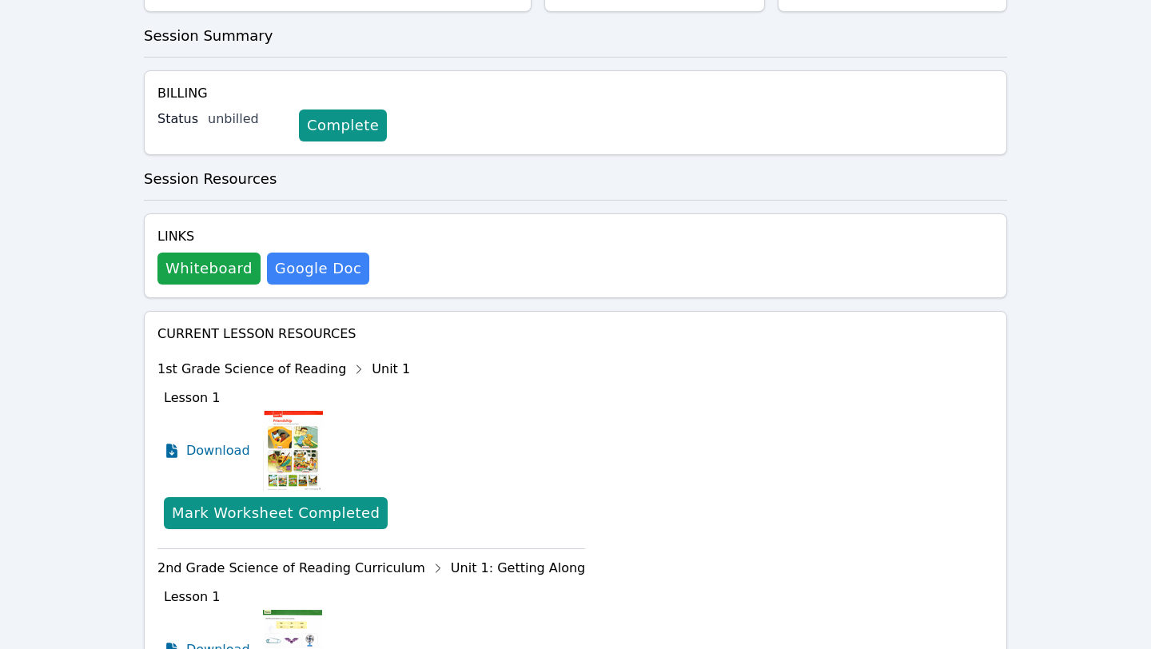
scroll to position [0, 0]
